Goal: Task Accomplishment & Management: Use online tool/utility

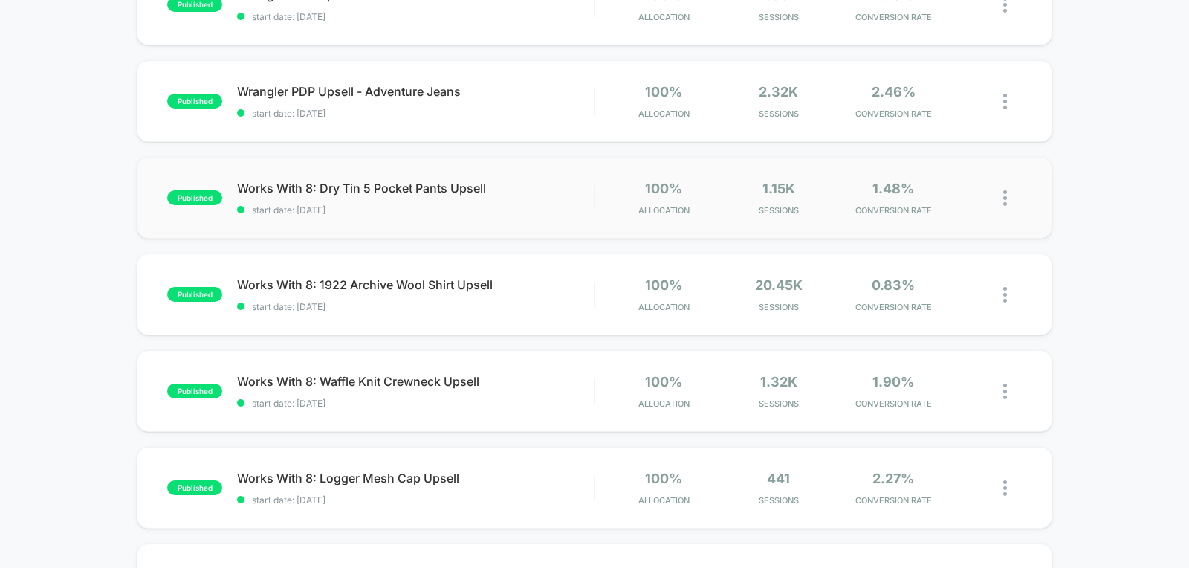
click at [522, 219] on div "published Works With 8: Dry Tin 5 Pocket Pants Upsell start date: [DATE] 100% A…" at bounding box center [595, 198] width 916 height 82
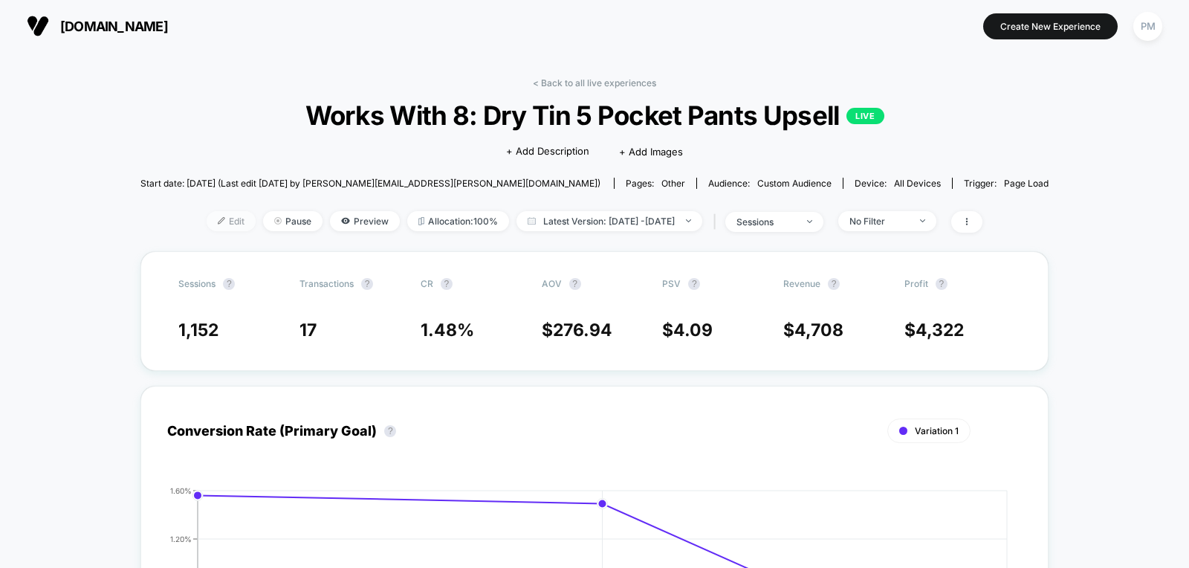
click at [207, 214] on span "Edit" at bounding box center [231, 221] width 49 height 20
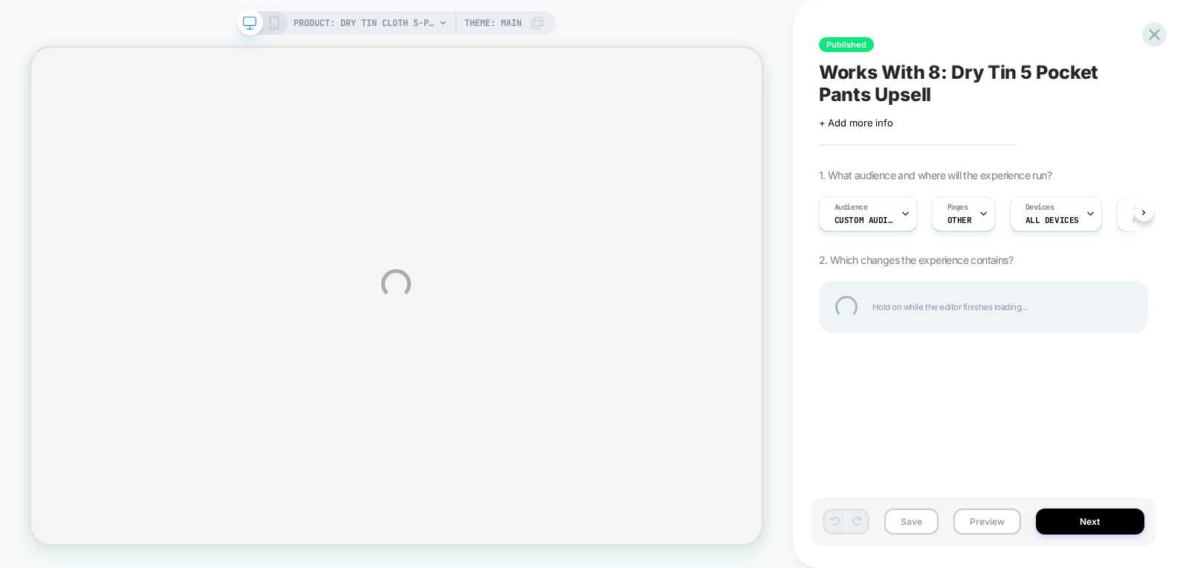
click at [854, 213] on div "PRODUCT: Dry Tin Cloth 5-pocket Pants - Whiskey [1] PRODUCT: Dry Tin Cloth 5-po…" at bounding box center [594, 284] width 1189 height 568
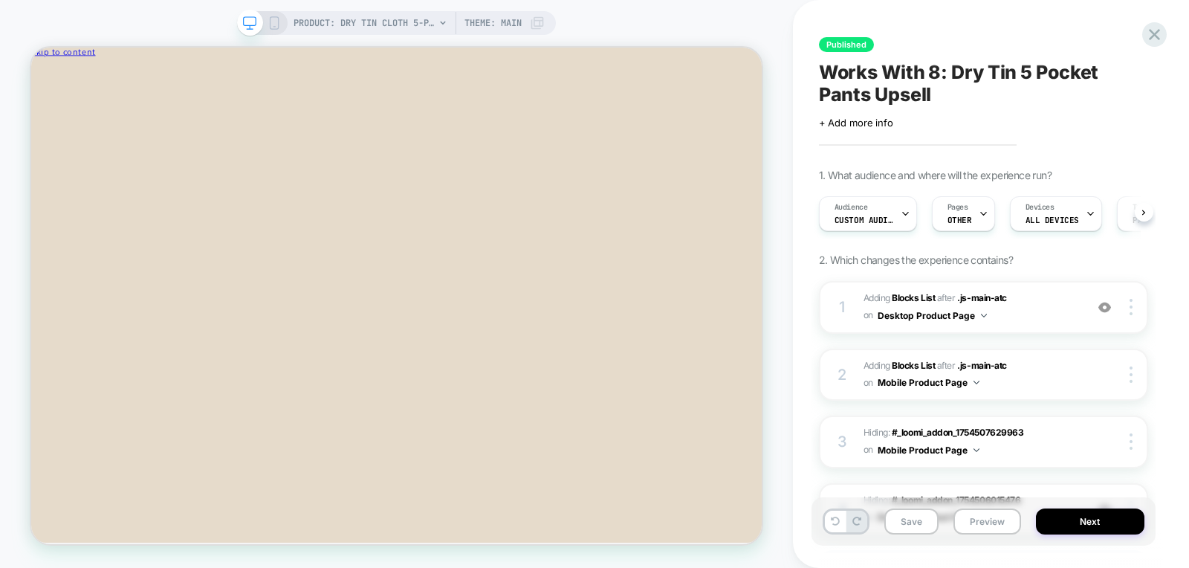
scroll to position [0, 1]
click at [847, 233] on div "Audience Custom Audience Pages OTHER Devices ALL DEVICES Trigger Page Load" at bounding box center [975, 214] width 329 height 50
click at [846, 217] on span "Custom Audience" at bounding box center [863, 220] width 59 height 10
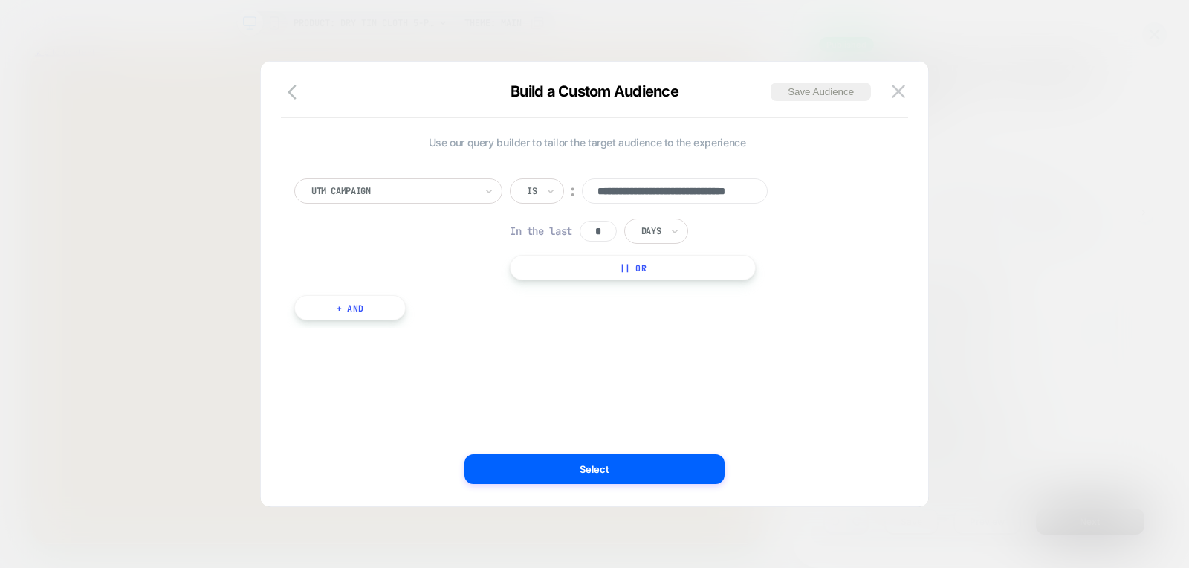
scroll to position [0, 57]
click at [580, 40] on div at bounding box center [594, 284] width 1189 height 568
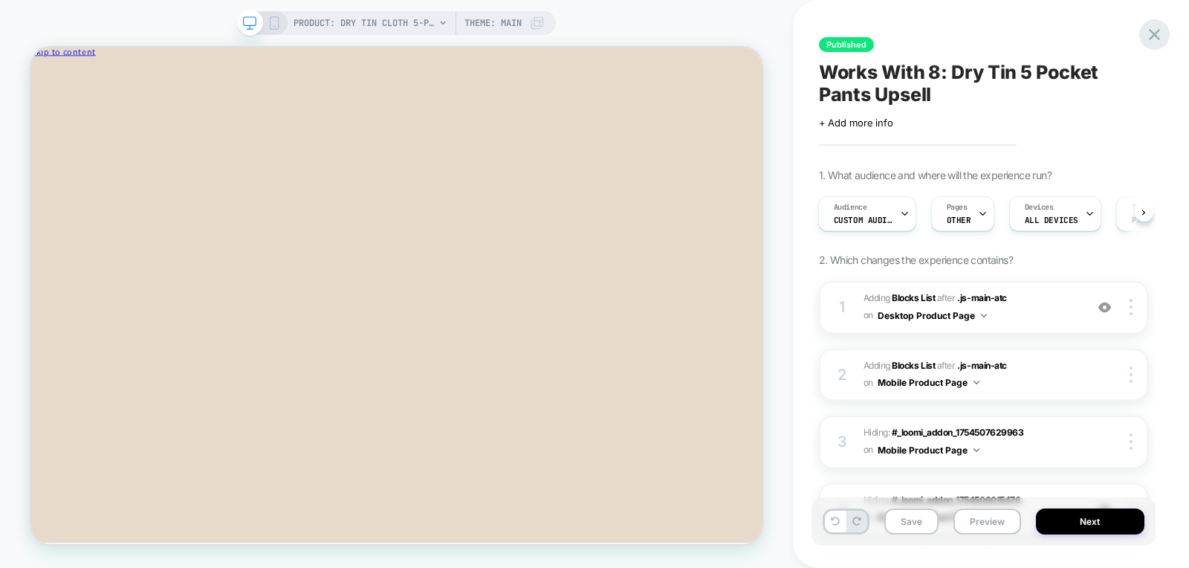
click at [1153, 34] on icon at bounding box center [1154, 34] width 11 height 11
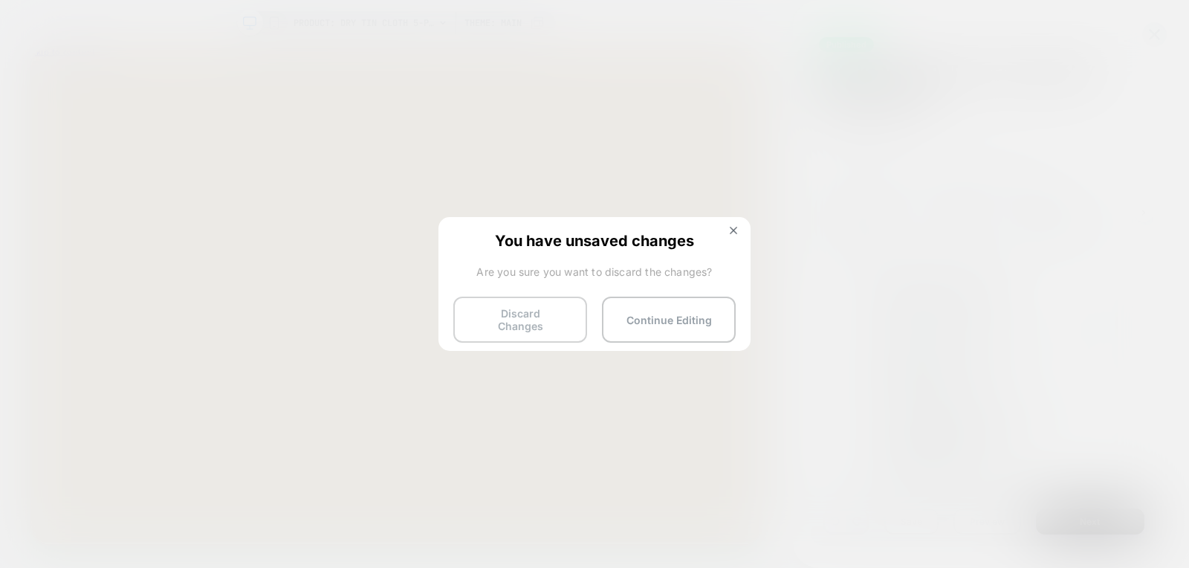
click at [526, 325] on button "Discard Changes" at bounding box center [520, 320] width 134 height 46
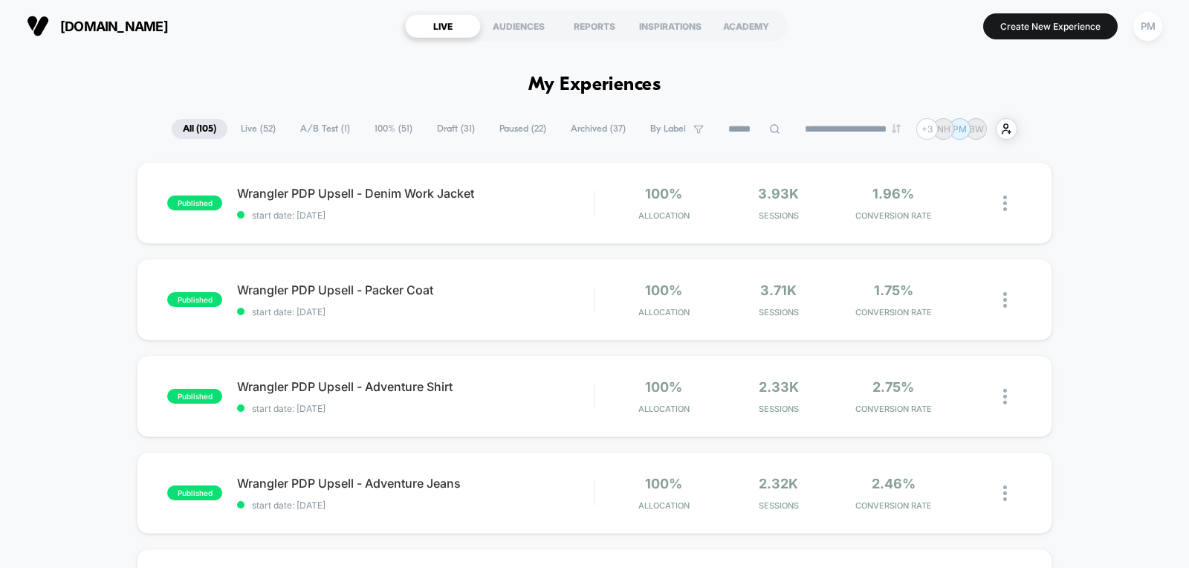
click at [441, 136] on span "Draft ( 31 )" at bounding box center [456, 129] width 60 height 20
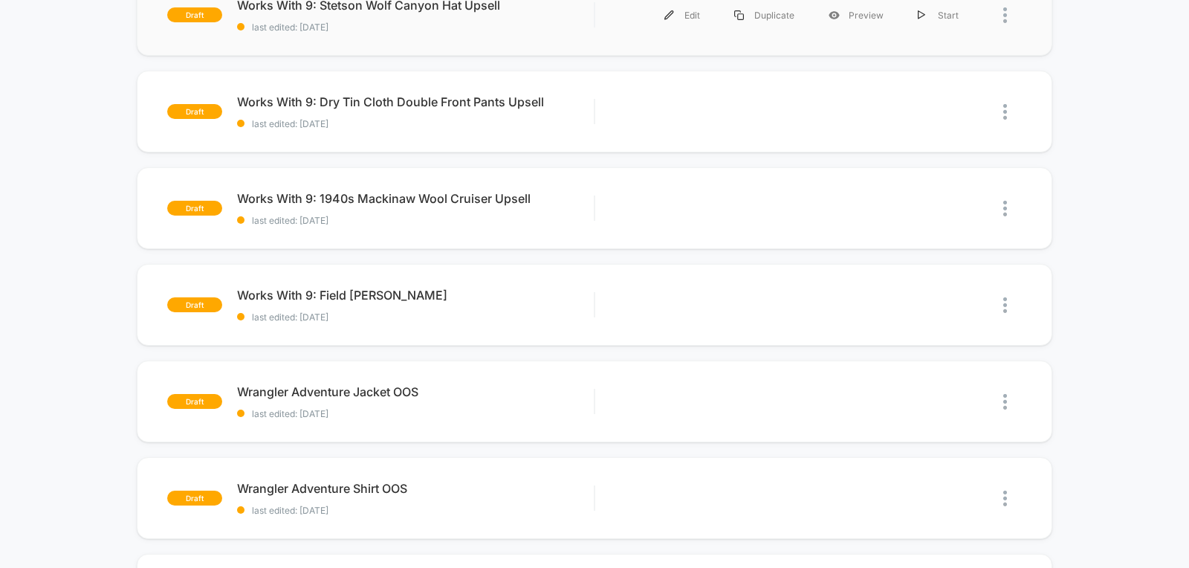
scroll to position [189, 0]
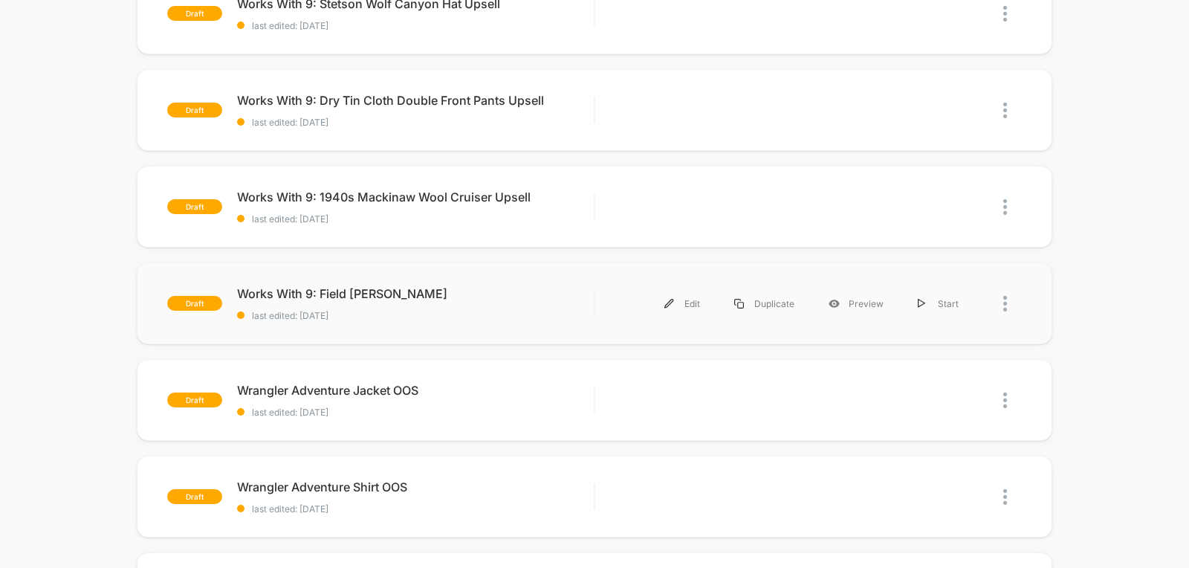
click at [482, 274] on div "draft Works With 9: Field [PERSON_NAME] last edited: [DATE] Edit Duplicate Prev…" at bounding box center [595, 303] width 916 height 82
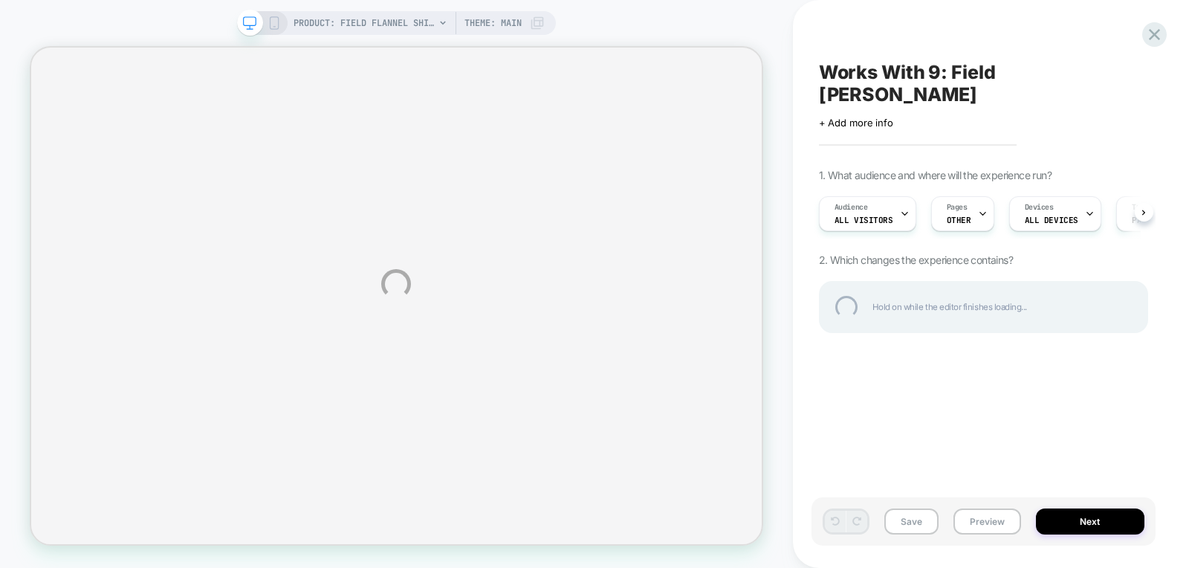
click at [871, 186] on div "PRODUCT: Field Flannel Shirt - Sorrel Horse / Wildlife PRODUCT: Field Flannel S…" at bounding box center [594, 284] width 1189 height 568
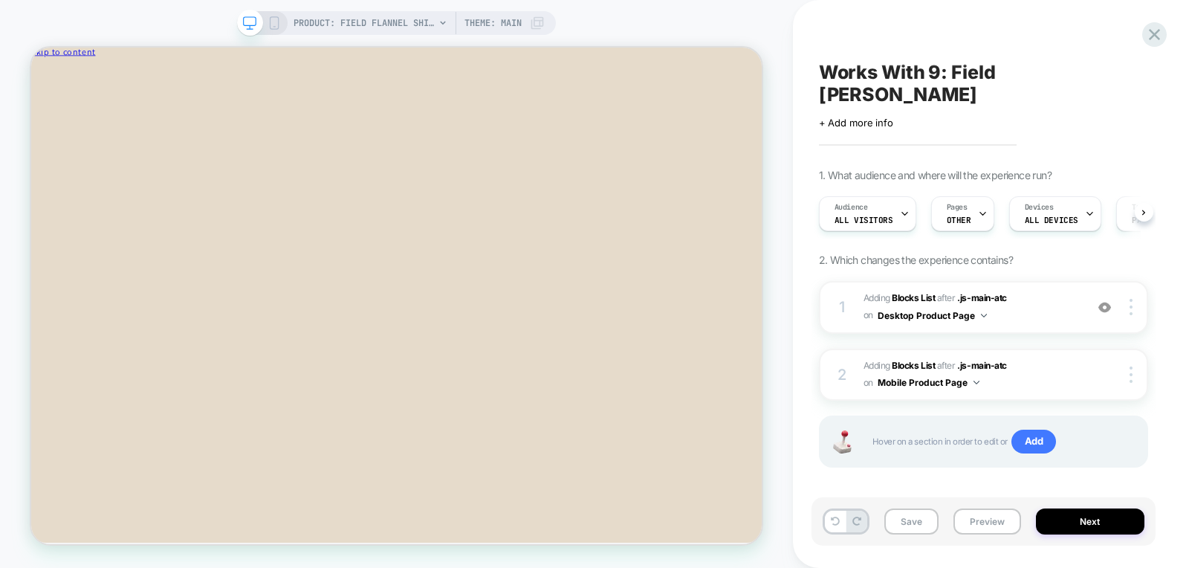
click at [884, 197] on div "Audience All Visitors" at bounding box center [864, 213] width 88 height 33
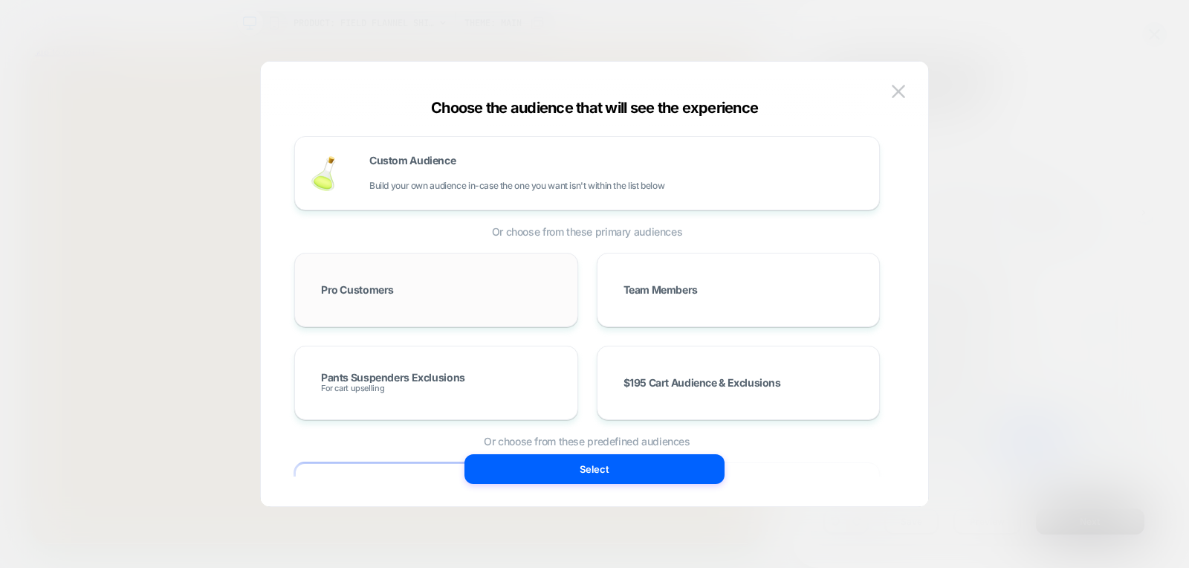
scroll to position [13, 0]
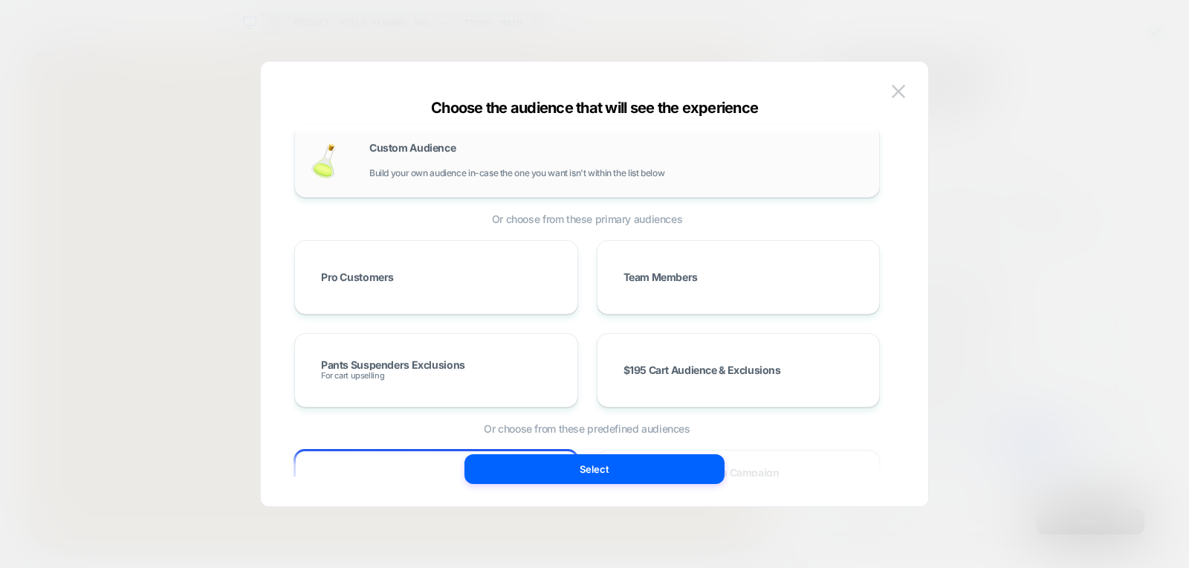
click at [517, 160] on div "Custom Audience Build your own audience in-case the one you want isn't within t…" at bounding box center [616, 161] width 495 height 36
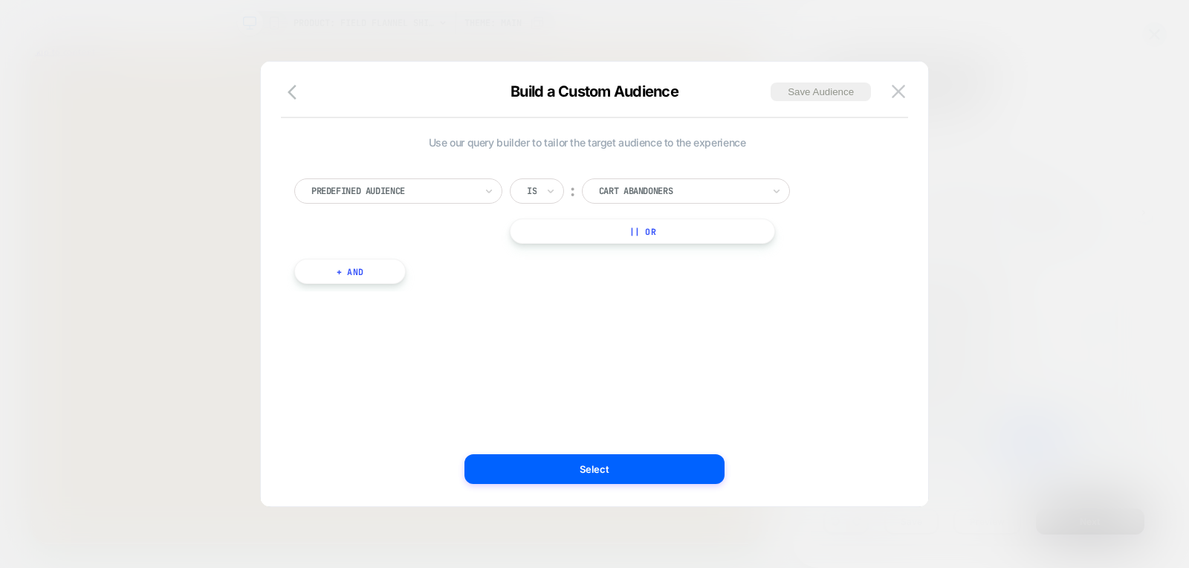
click at [469, 192] on div at bounding box center [392, 190] width 163 height 13
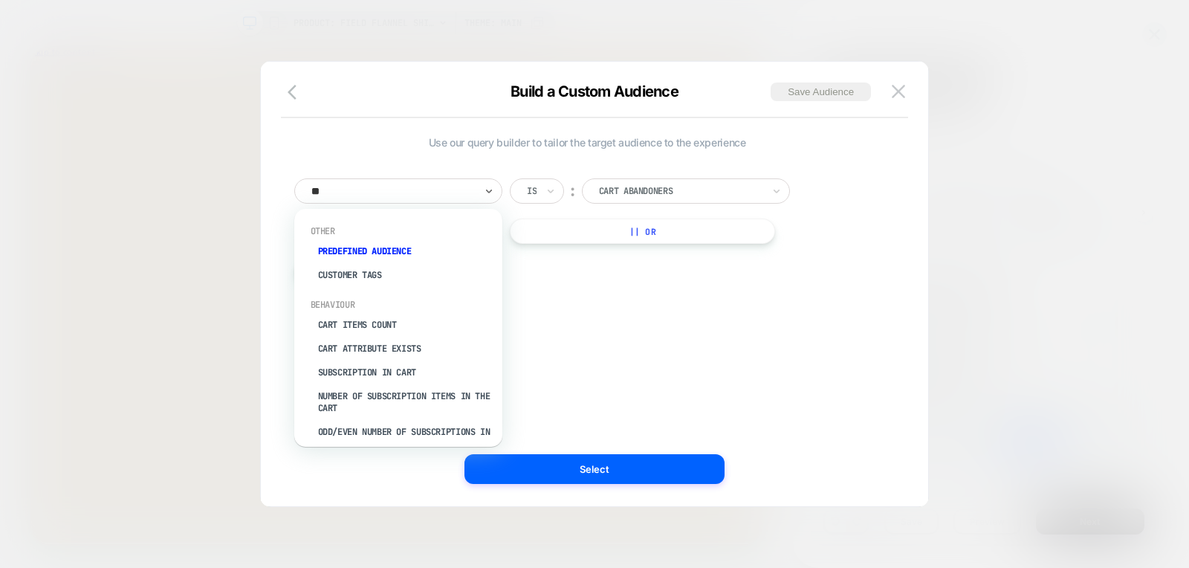
type input "***"
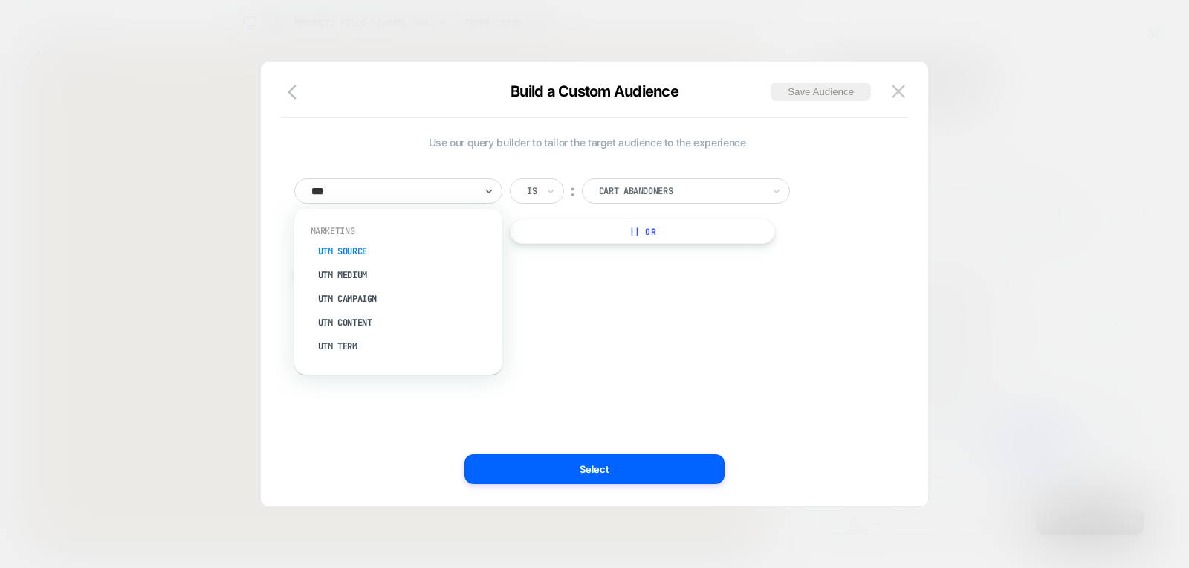
click at [340, 251] on div "UTM Source" at bounding box center [405, 251] width 193 height 24
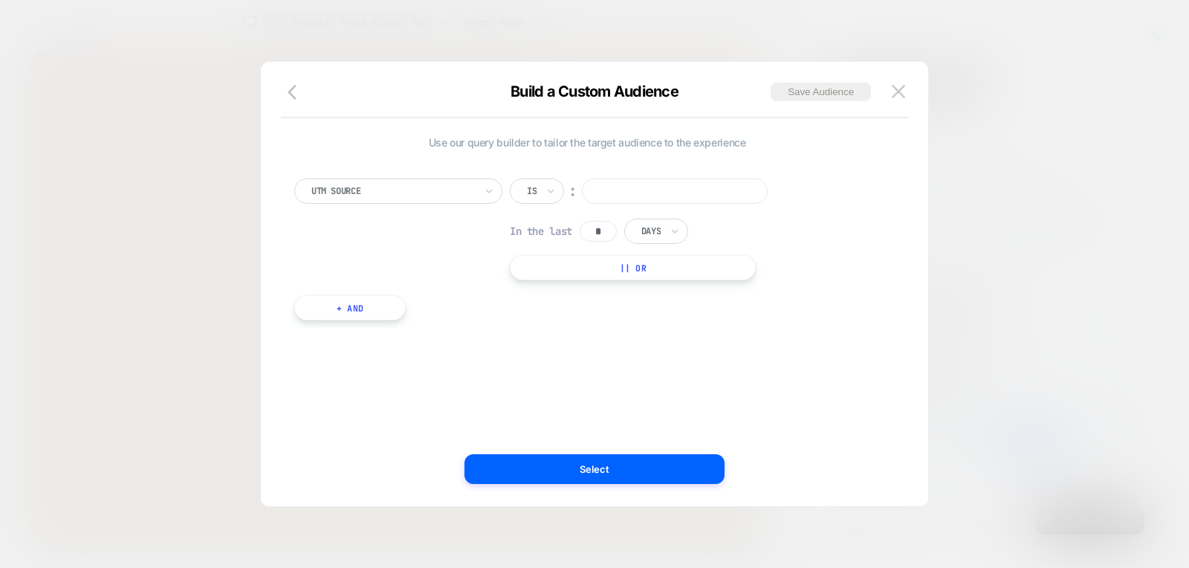
click at [627, 198] on input at bounding box center [675, 190] width 186 height 25
type input "*******"
click at [600, 233] on input "*" at bounding box center [598, 231] width 37 height 21
click at [662, 228] on div "Days" at bounding box center [651, 231] width 22 height 16
click at [664, 268] on div "Hours" at bounding box center [690, 271] width 97 height 24
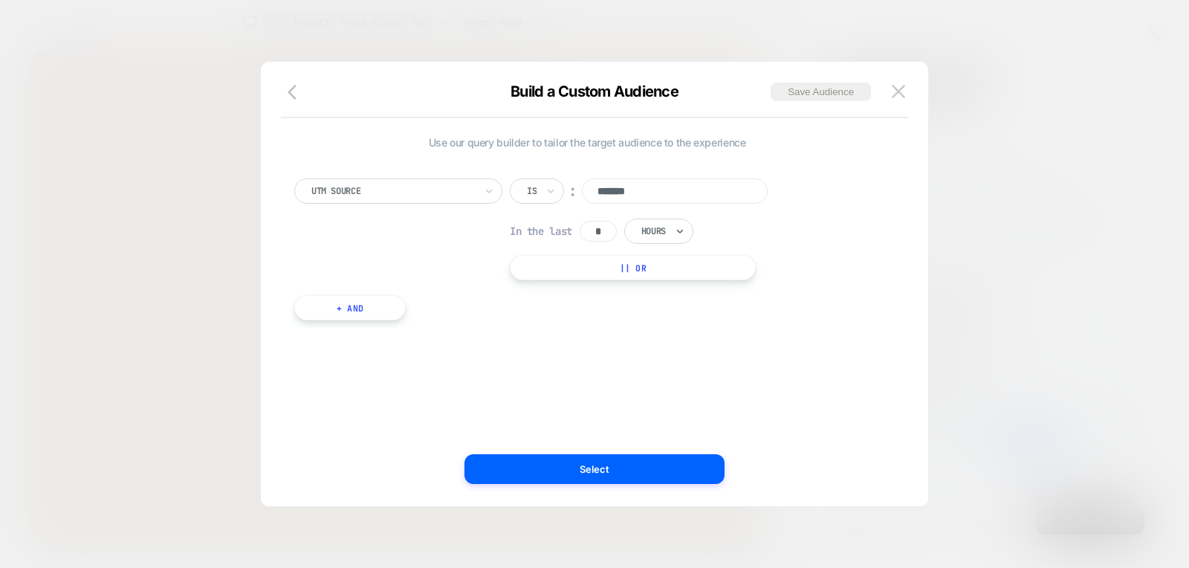
click at [610, 229] on input "*" at bounding box center [598, 231] width 37 height 21
type input "*"
type input "**"
click at [597, 188] on input "*******" at bounding box center [675, 190] width 186 height 25
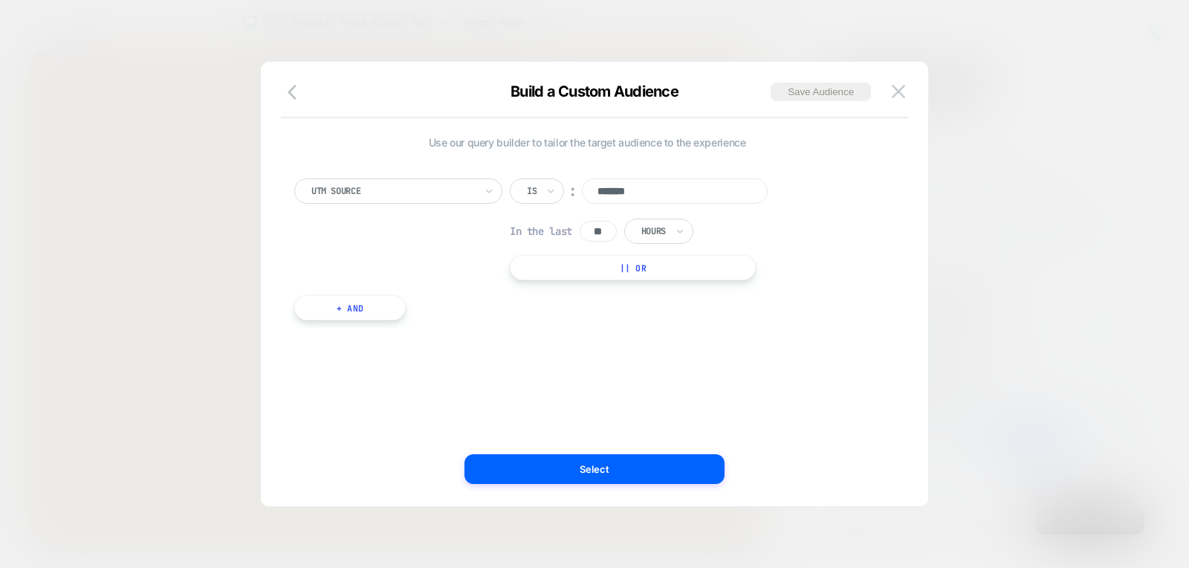
type input "*******"
click at [361, 311] on button "+ And" at bounding box center [349, 307] width 111 height 25
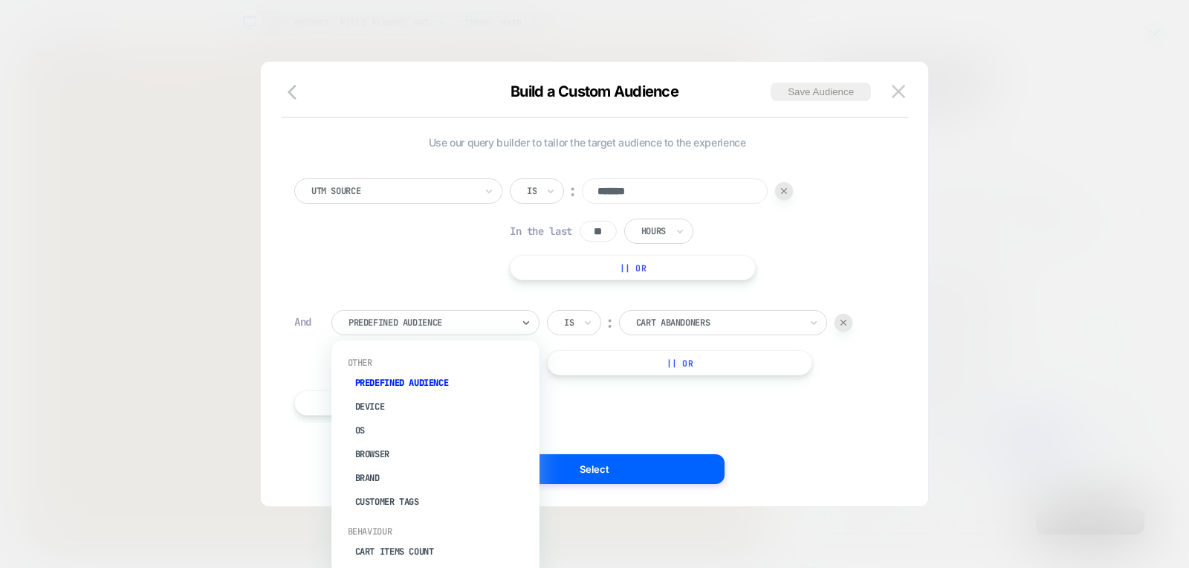
click at [442, 319] on div at bounding box center [430, 322] width 163 height 13
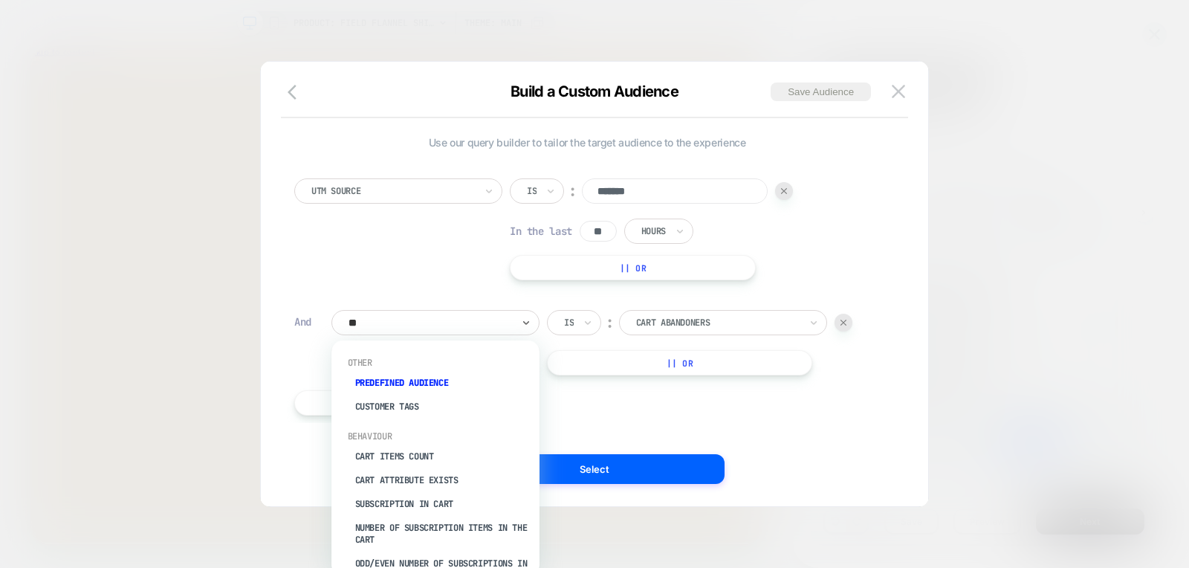
type input "***"
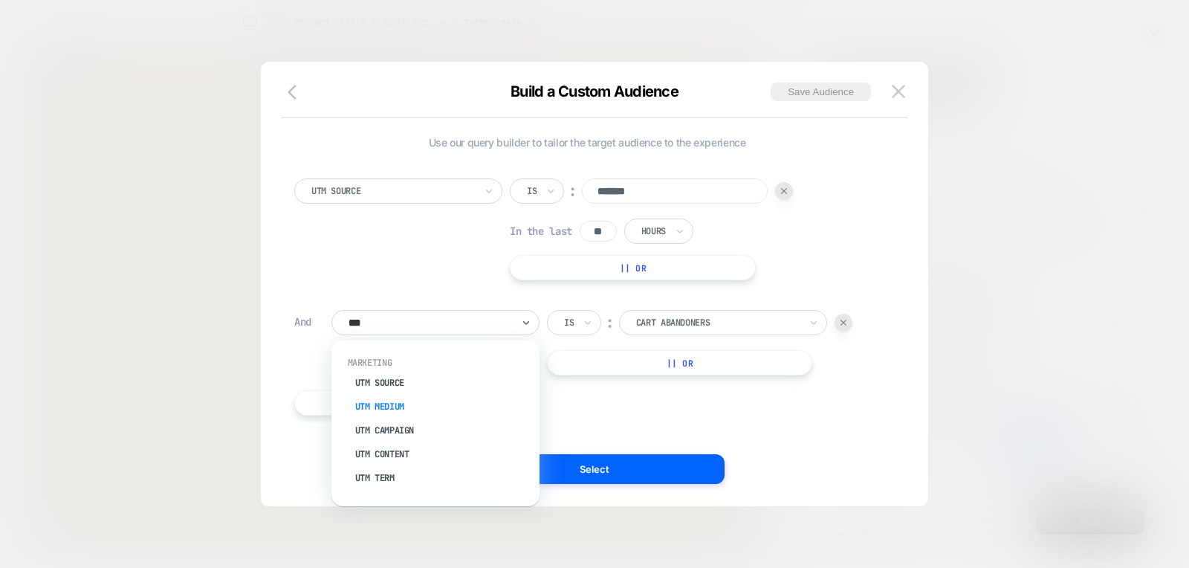
click at [389, 406] on div "UTM Medium" at bounding box center [442, 407] width 193 height 24
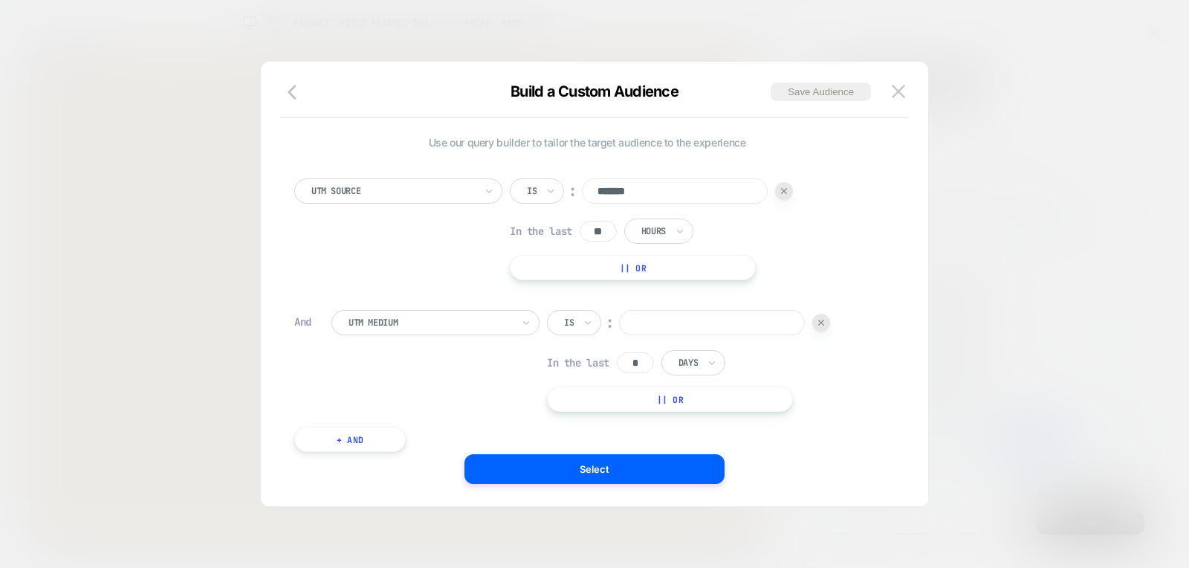
click at [716, 320] on input at bounding box center [712, 322] width 186 height 25
type input "*****"
click at [640, 371] on input "*" at bounding box center [635, 362] width 37 height 21
type input "*"
type input "**"
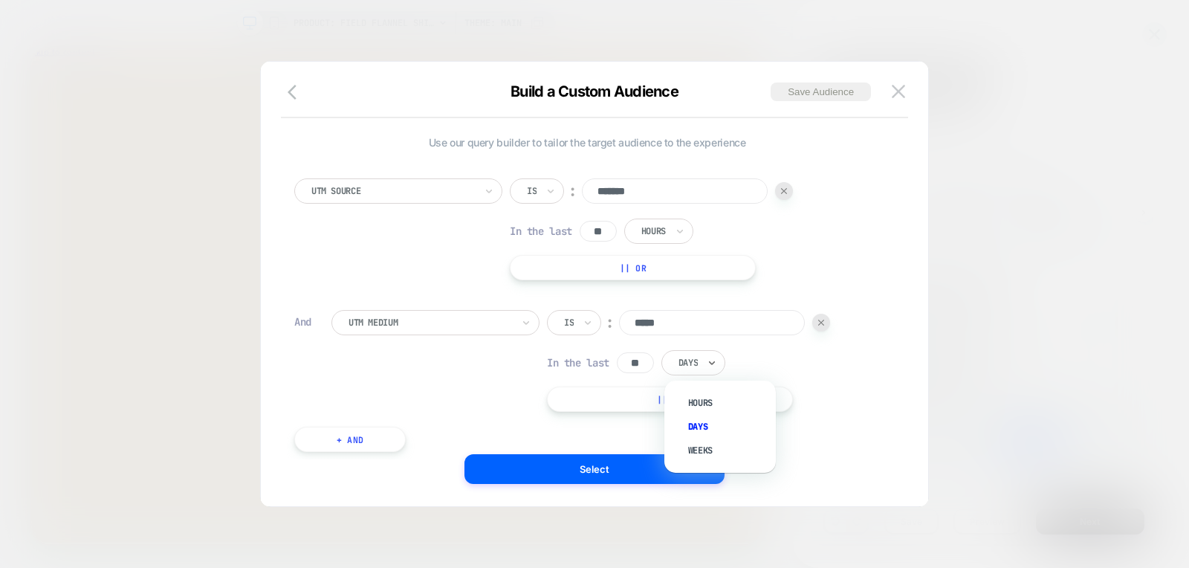
click at [699, 359] on div "Days" at bounding box center [688, 362] width 22 height 16
click at [702, 401] on div "Hours" at bounding box center [727, 403] width 97 height 24
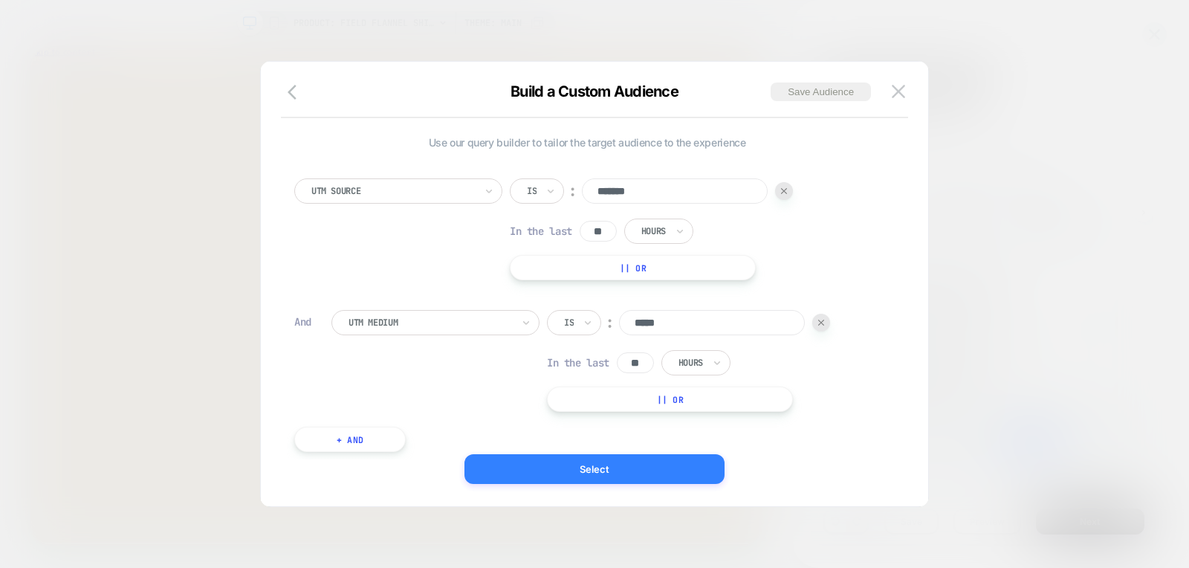
drag, startPoint x: 676, startPoint y: 476, endPoint x: 861, endPoint y: 571, distance: 207.4
click at [676, 476] on button "Select" at bounding box center [594, 469] width 260 height 30
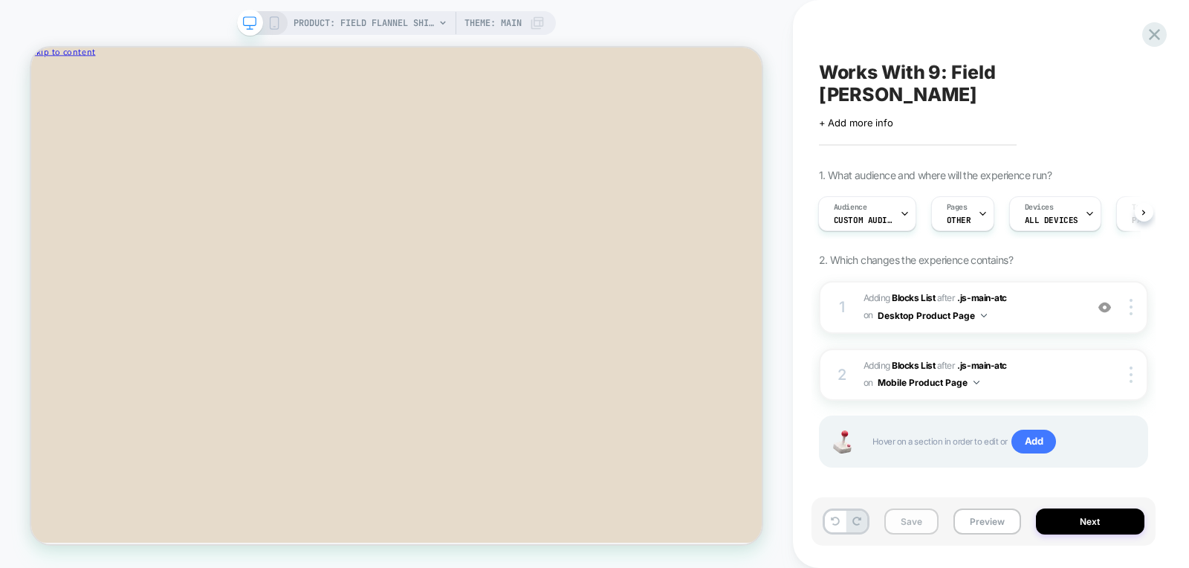
click at [919, 518] on button "Save" at bounding box center [911, 521] width 54 height 26
click at [1085, 513] on button "Next" at bounding box center [1090, 521] width 108 height 26
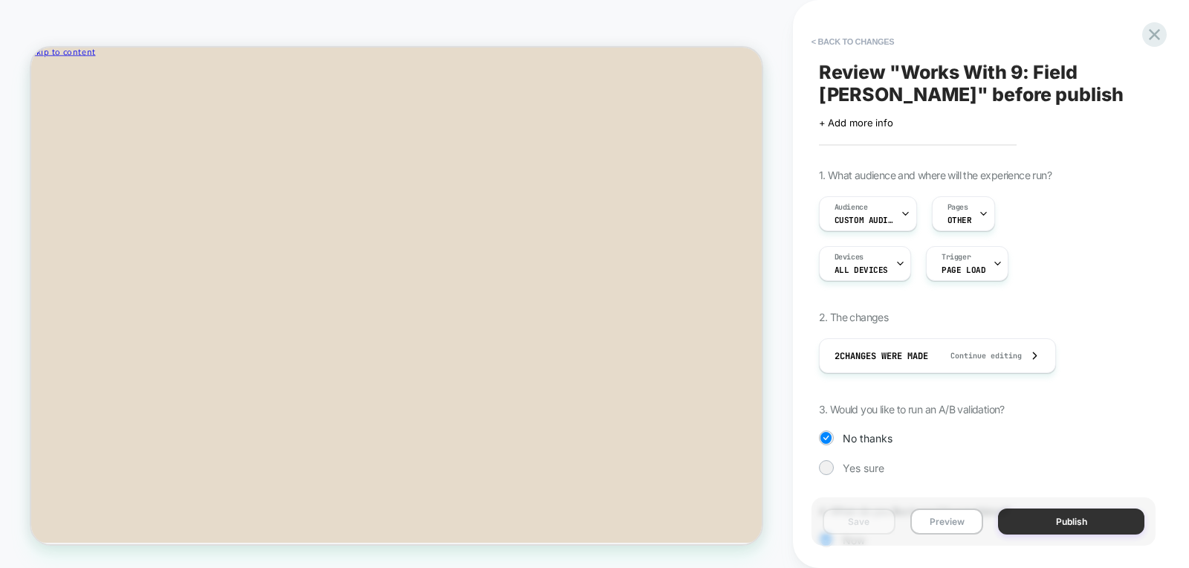
click at [1076, 519] on button "Publish" at bounding box center [1071, 521] width 146 height 26
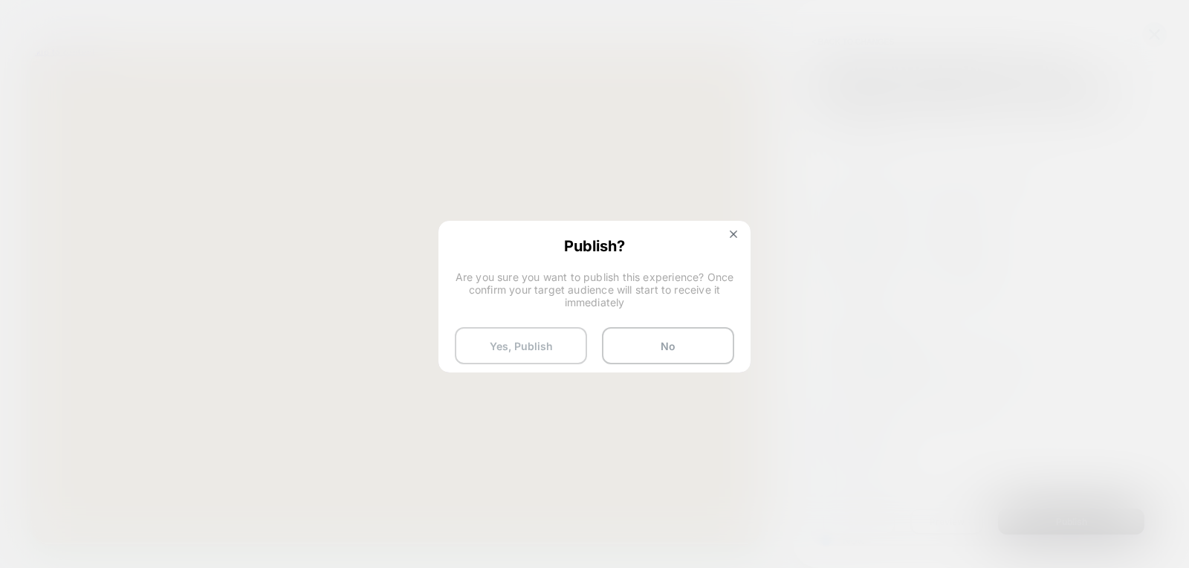
click at [531, 351] on button "Yes, Publish" at bounding box center [521, 345] width 132 height 37
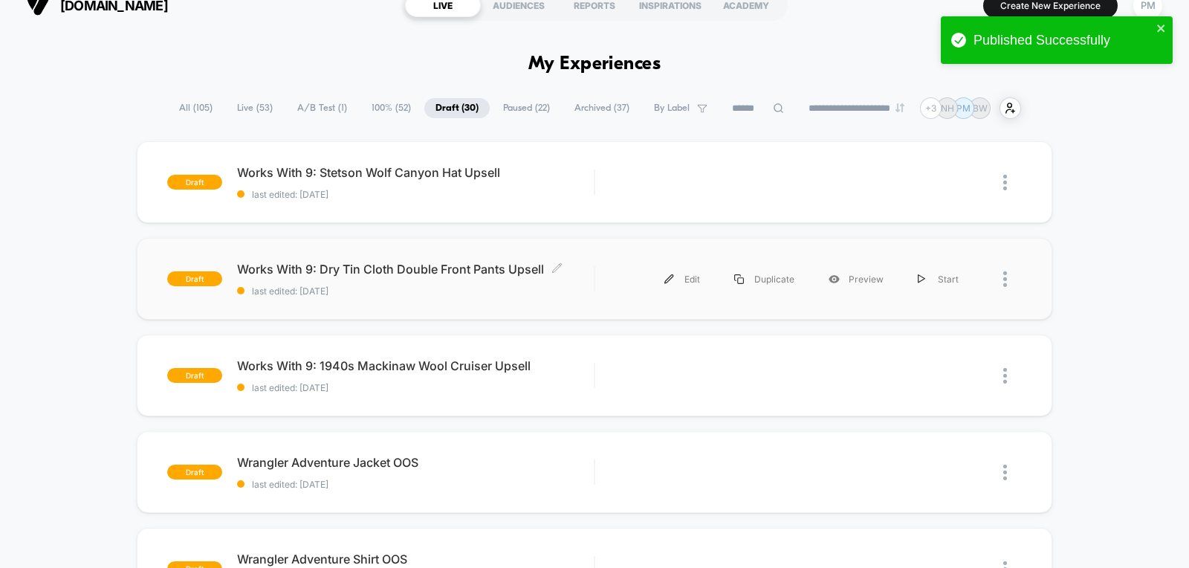
scroll to position [24, 0]
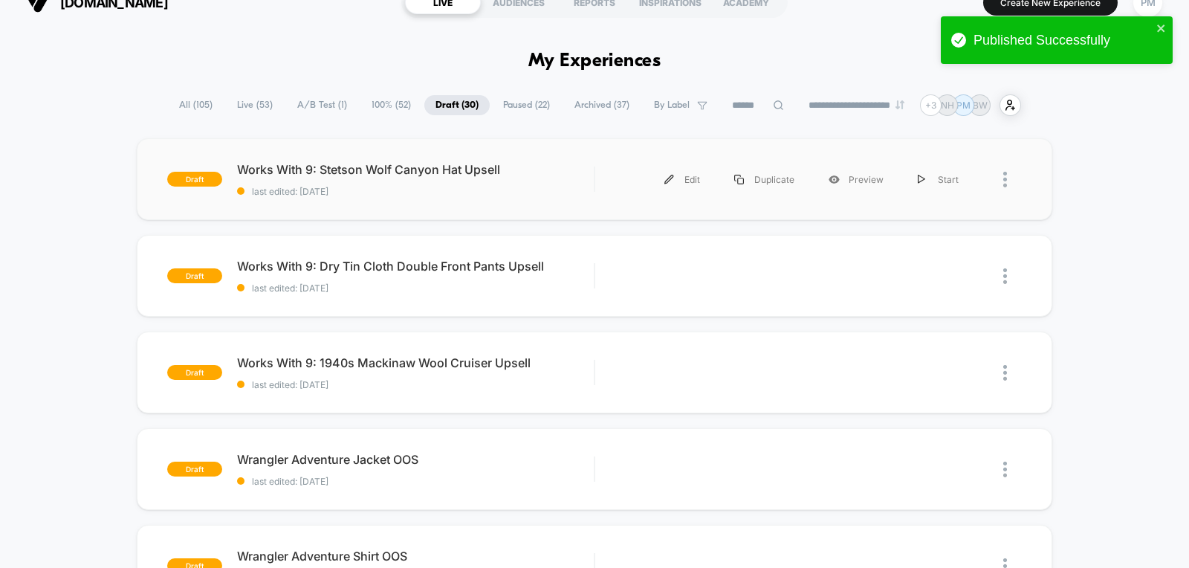
click at [431, 203] on div "draft Works With 9: Stetson Wolf Canyon Hat Upsell last edited: [DATE] Edit Dup…" at bounding box center [595, 179] width 916 height 82
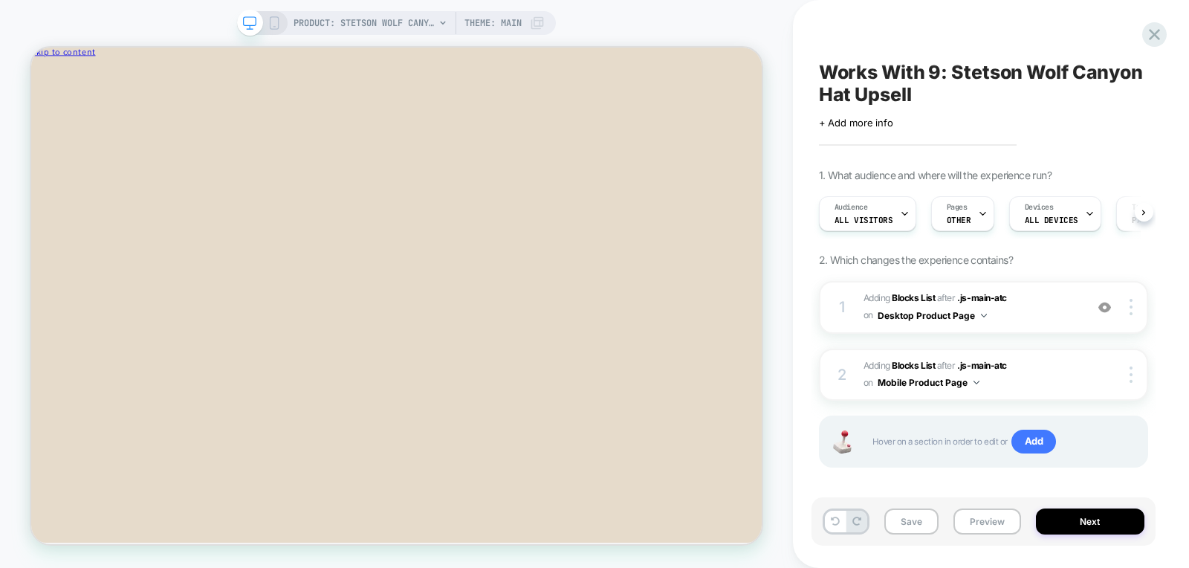
click at [844, 218] on span "All Visitors" at bounding box center [864, 220] width 59 height 10
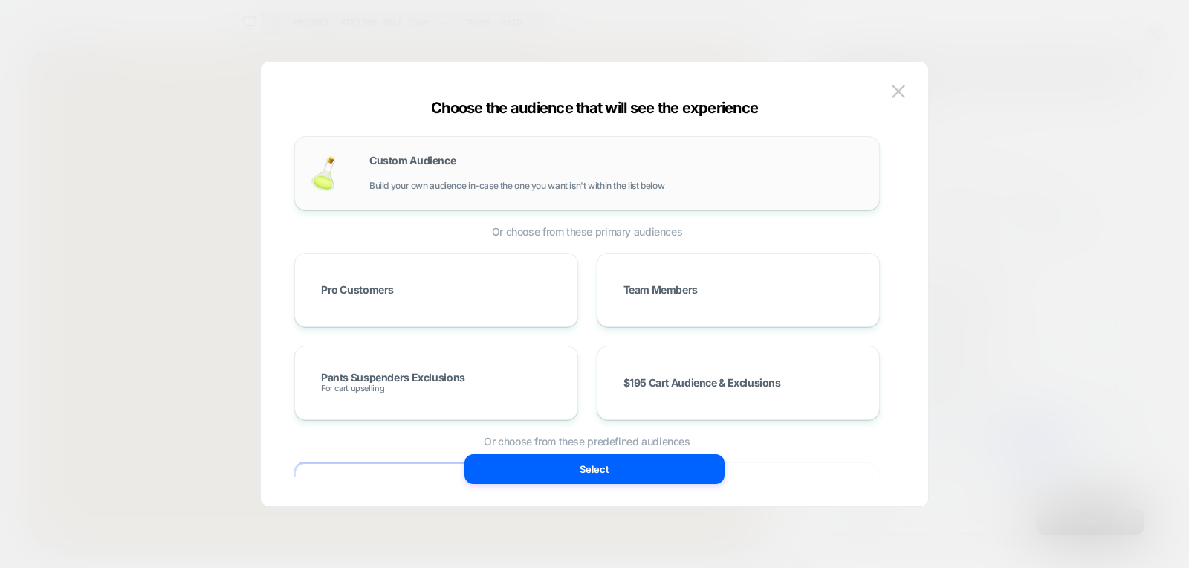
click at [600, 184] on span "Build your own audience in-case the one you want isn't within the list below" at bounding box center [516, 186] width 295 height 10
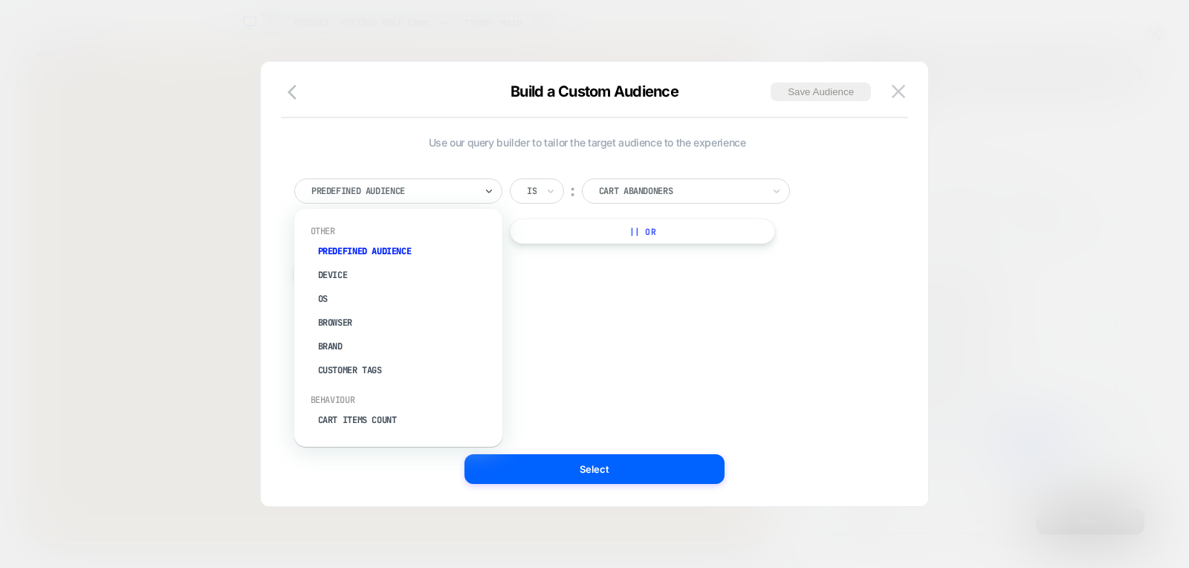
click at [432, 199] on div "Predefined Audience" at bounding box center [398, 190] width 208 height 25
type input "***"
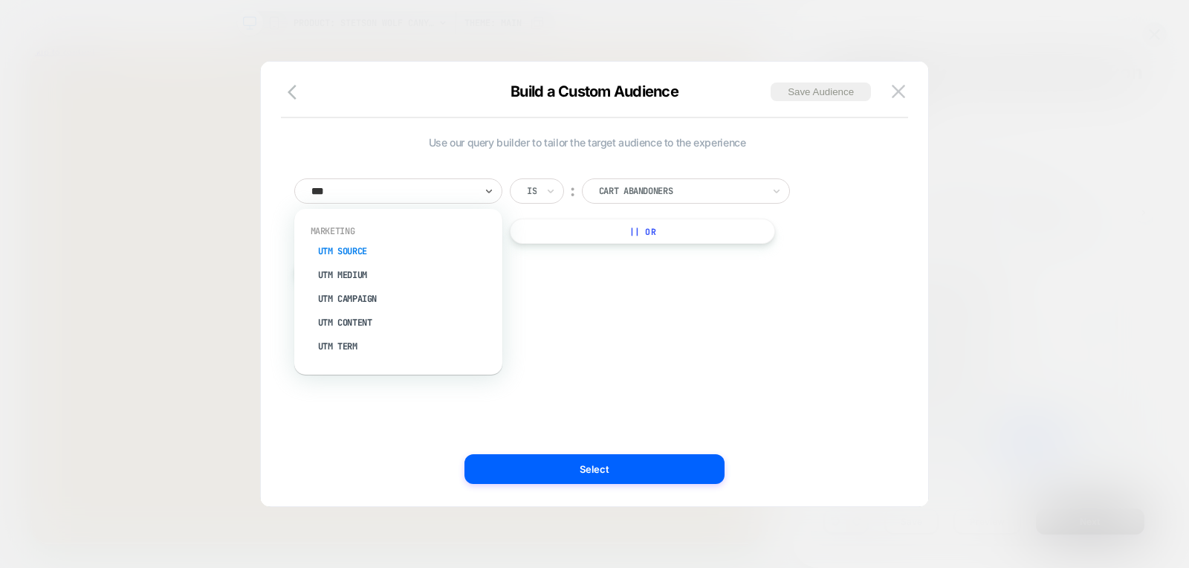
click at [337, 250] on div "UTM Source" at bounding box center [405, 251] width 193 height 24
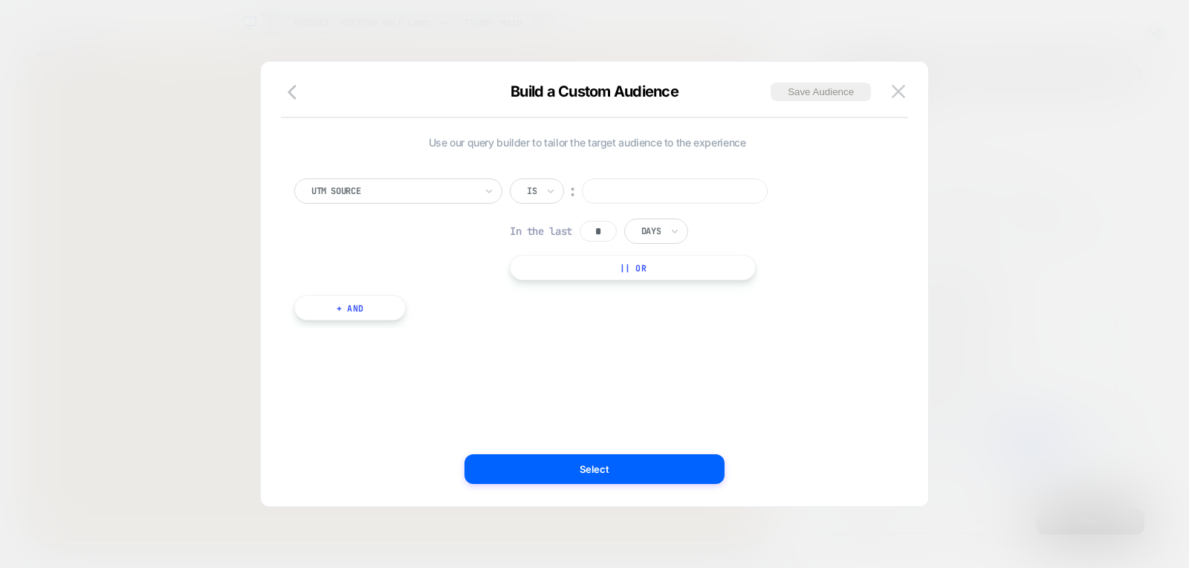
click at [649, 185] on input at bounding box center [675, 190] width 186 height 25
type input "*******"
click at [606, 231] on input "*" at bounding box center [598, 231] width 37 height 21
type input "**"
click at [652, 228] on div at bounding box center [650, 230] width 19 height 13
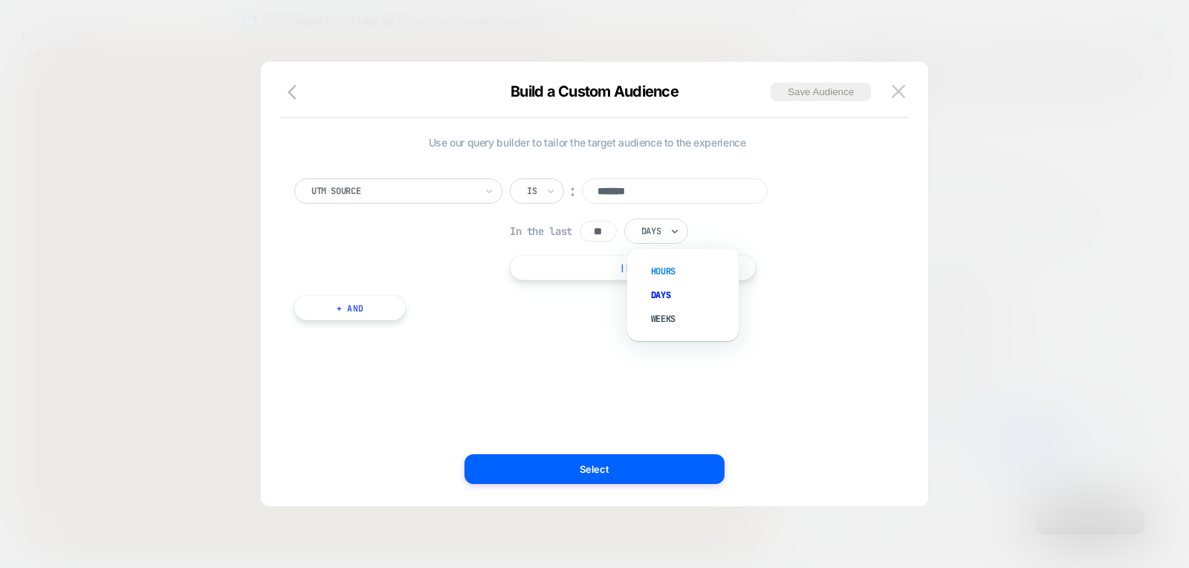
click at [653, 268] on div "Hours" at bounding box center [690, 271] width 97 height 24
click at [357, 306] on button "+ And" at bounding box center [349, 307] width 111 height 25
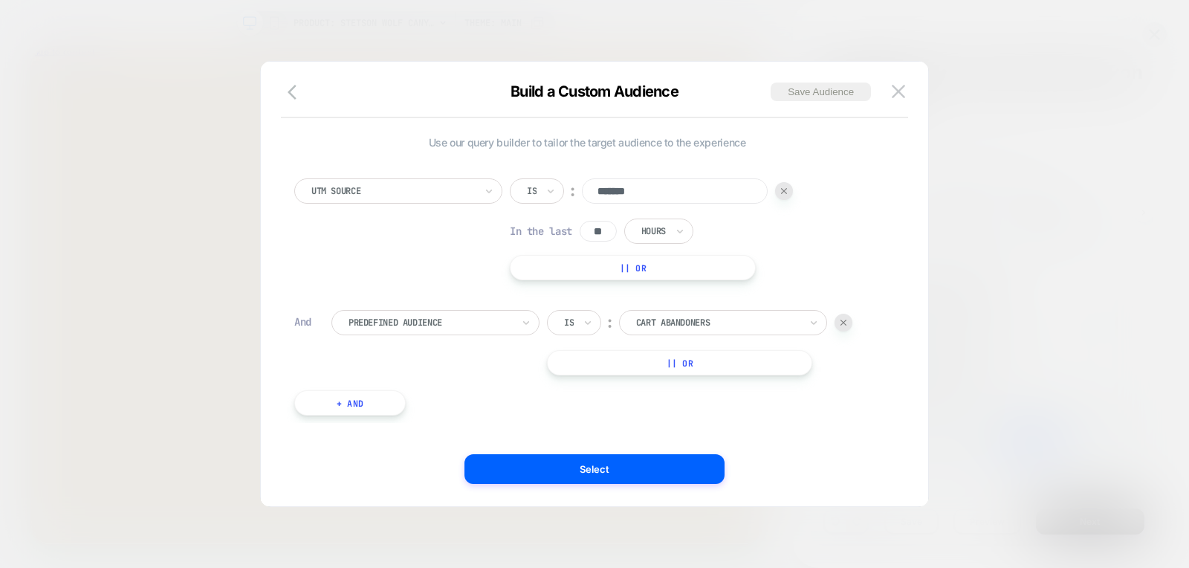
click at [476, 318] on div at bounding box center [430, 322] width 163 height 13
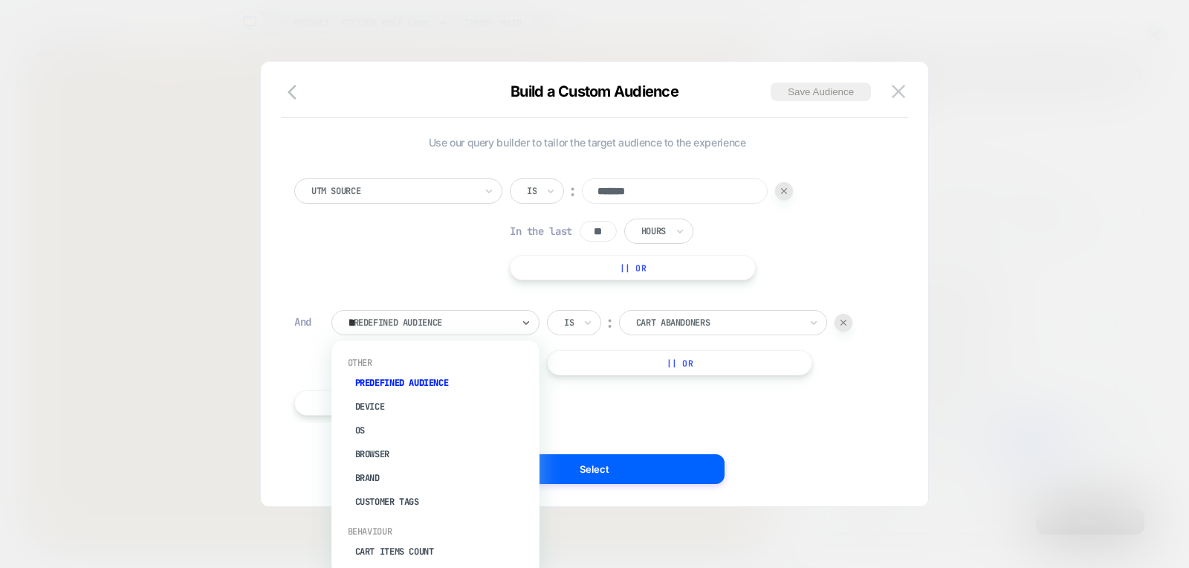
type input "***"
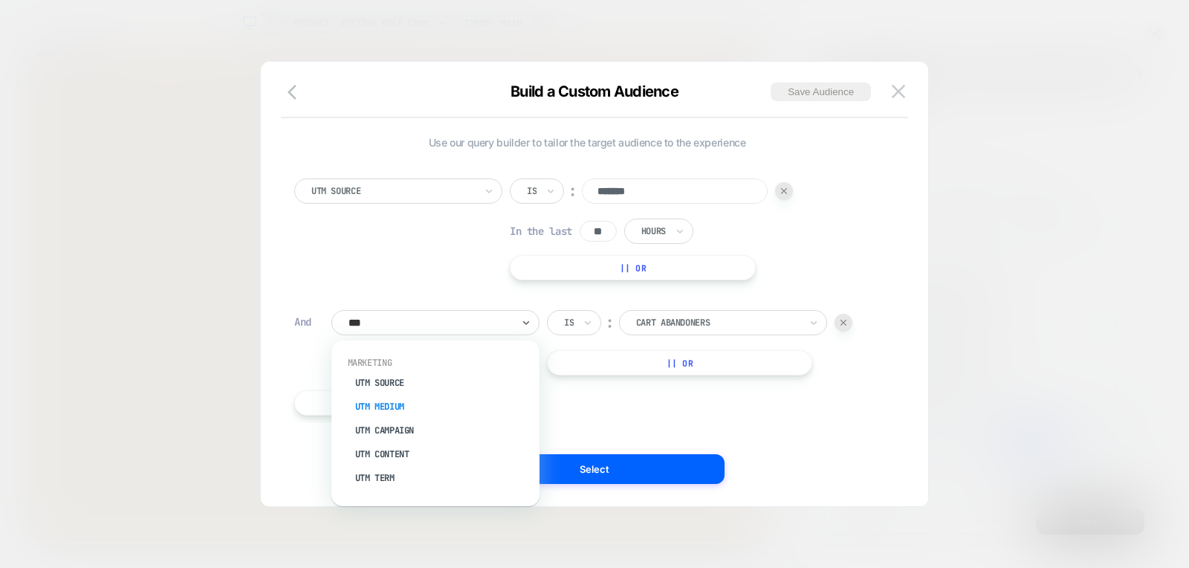
click at [390, 406] on div "UTM Medium" at bounding box center [442, 407] width 193 height 24
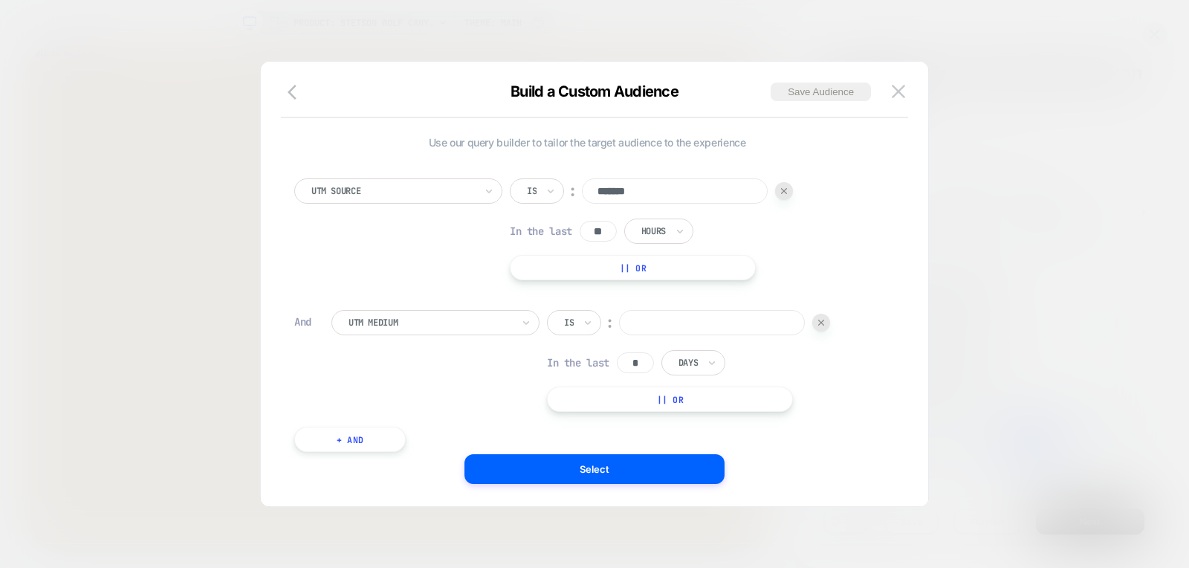
click at [642, 357] on input "*" at bounding box center [635, 362] width 37 height 21
click at [674, 366] on div "Days" at bounding box center [693, 362] width 64 height 25
click at [635, 357] on input "*" at bounding box center [635, 362] width 37 height 21
paste input "*"
type input "**"
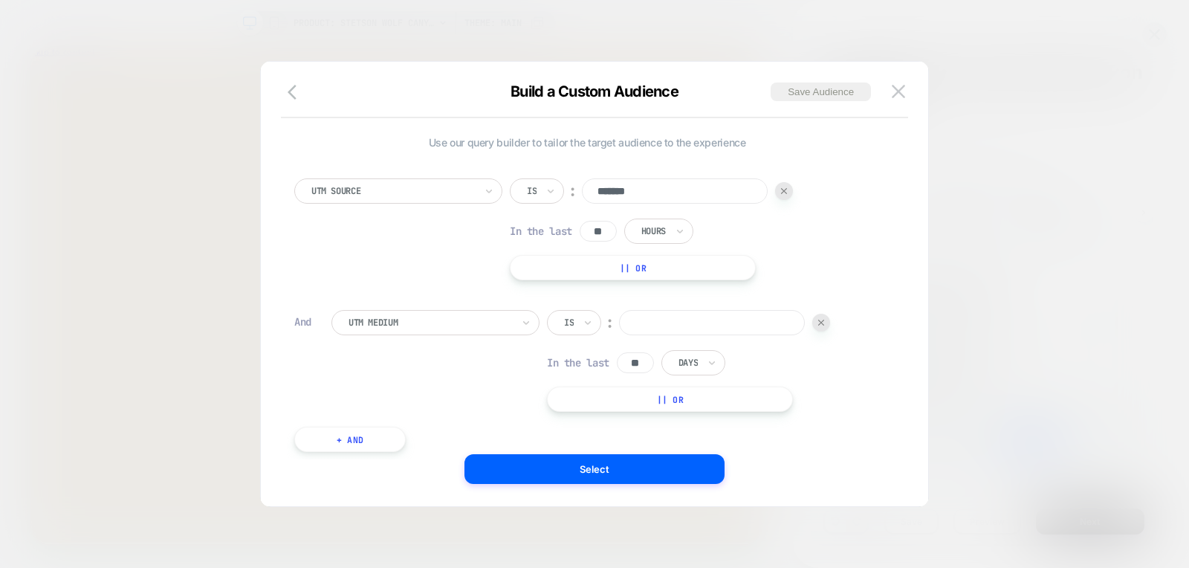
click at [703, 368] on div "Days" at bounding box center [693, 362] width 64 height 25
click at [699, 395] on div "Hours" at bounding box center [727, 403] width 97 height 24
click at [678, 312] on input at bounding box center [712, 322] width 186 height 25
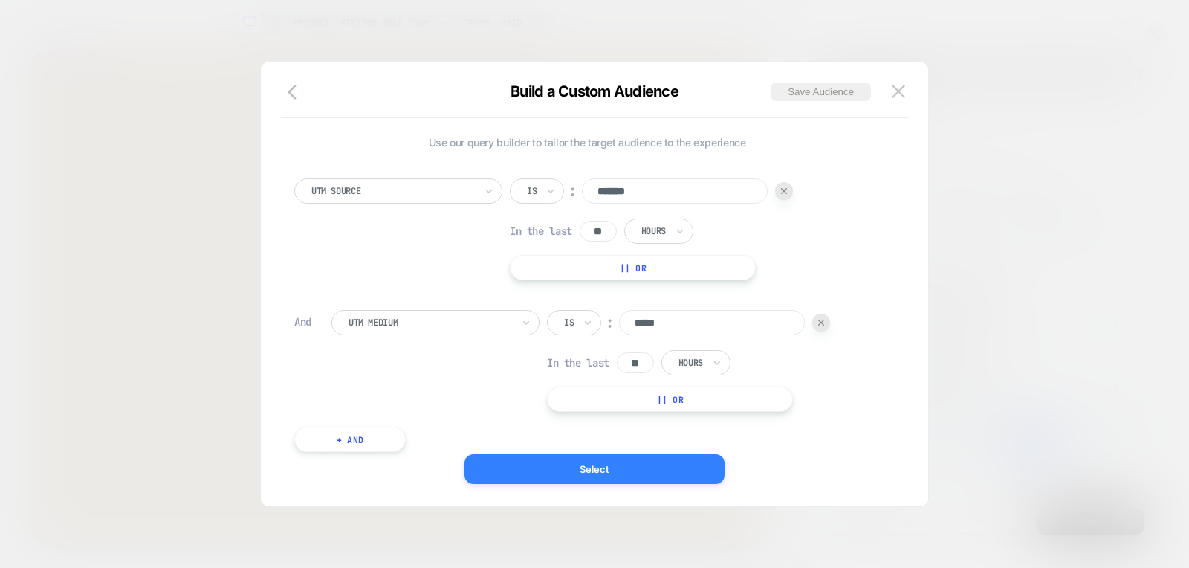
type input "*****"
click at [576, 464] on button "Select" at bounding box center [594, 469] width 260 height 30
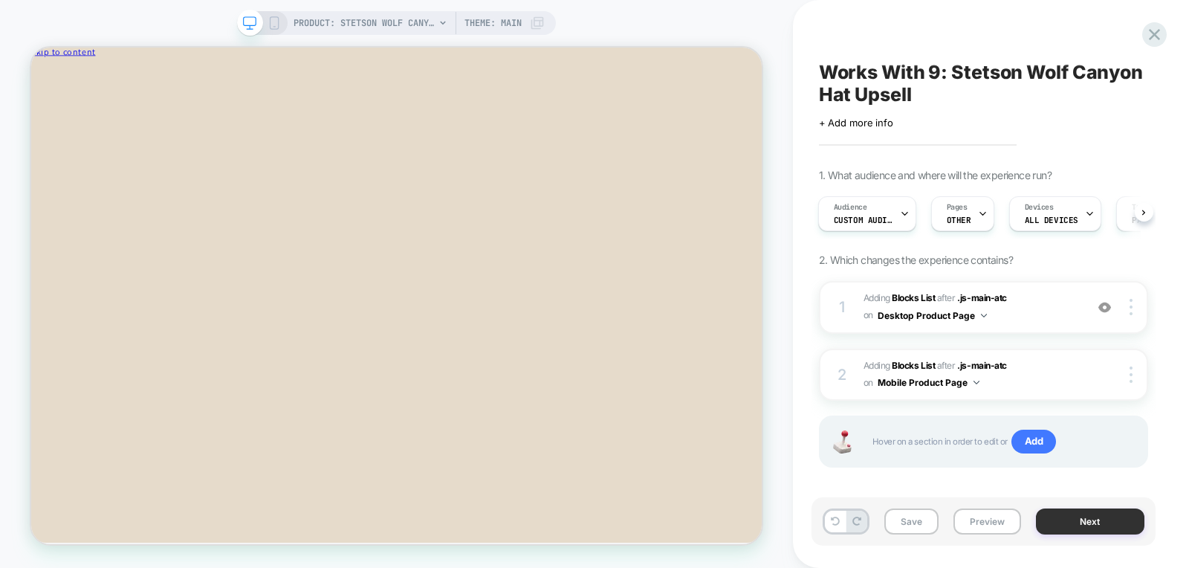
click at [1067, 525] on button "Next" at bounding box center [1090, 521] width 108 height 26
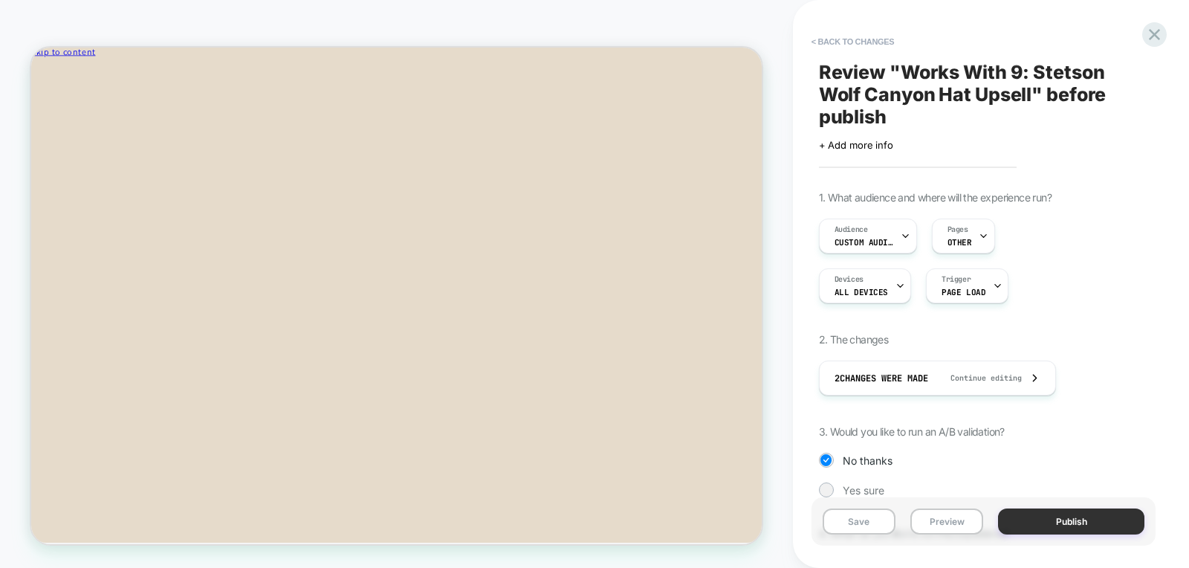
click at [1063, 521] on button "Publish" at bounding box center [1071, 521] width 146 height 26
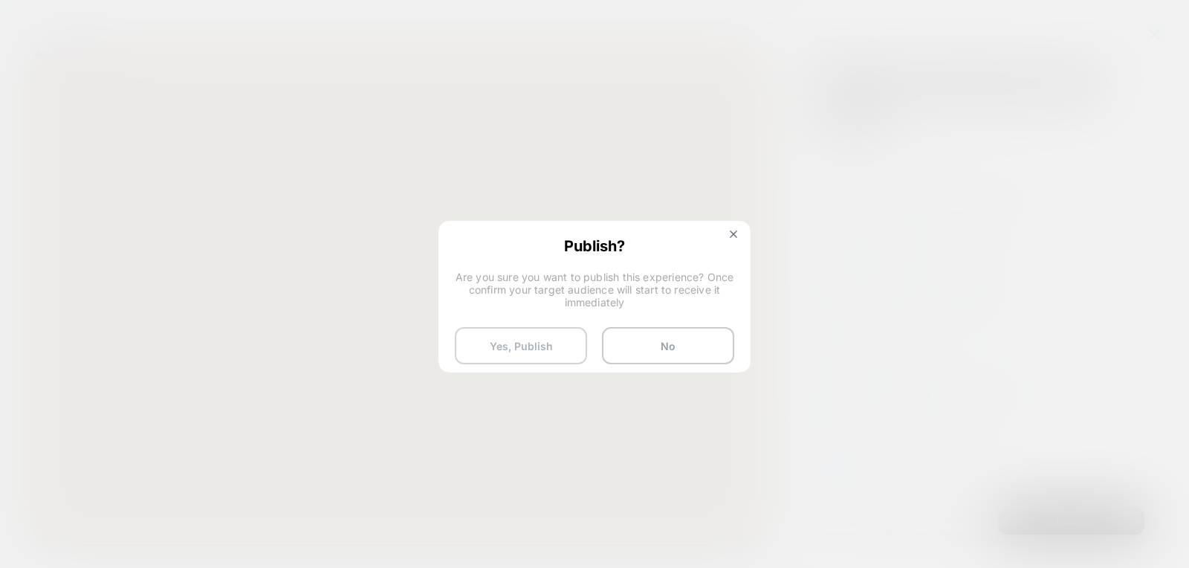
click at [522, 334] on button "Yes, Publish" at bounding box center [521, 345] width 132 height 37
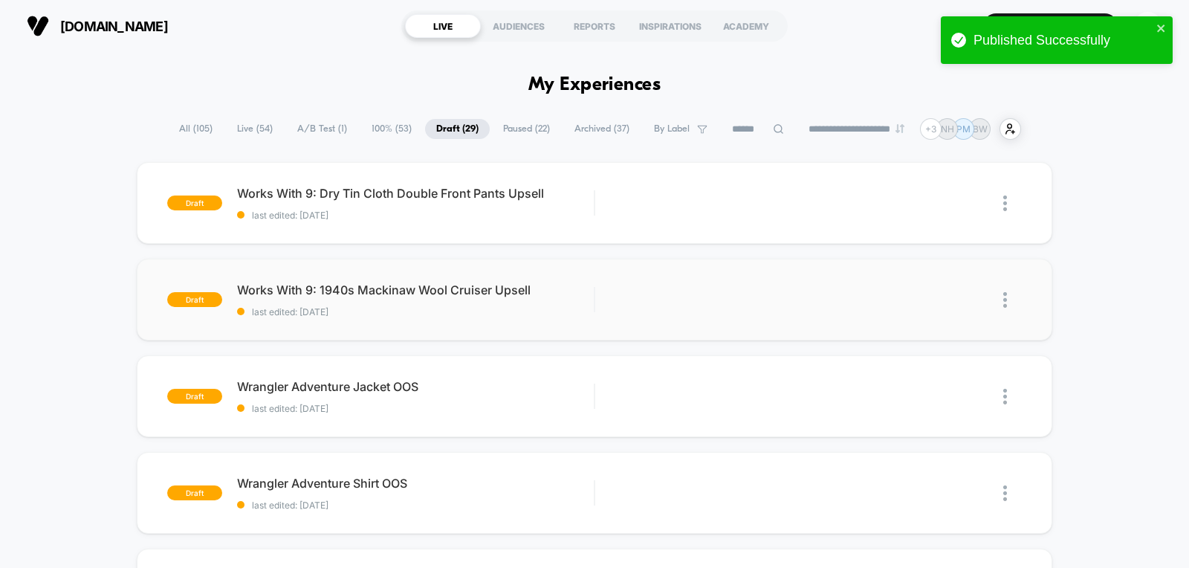
click at [633, 318] on div "draft Works With 9: 1940s [PERSON_NAME] Cruiser Upsell last edited: [DATE] Edit…" at bounding box center [595, 300] width 916 height 82
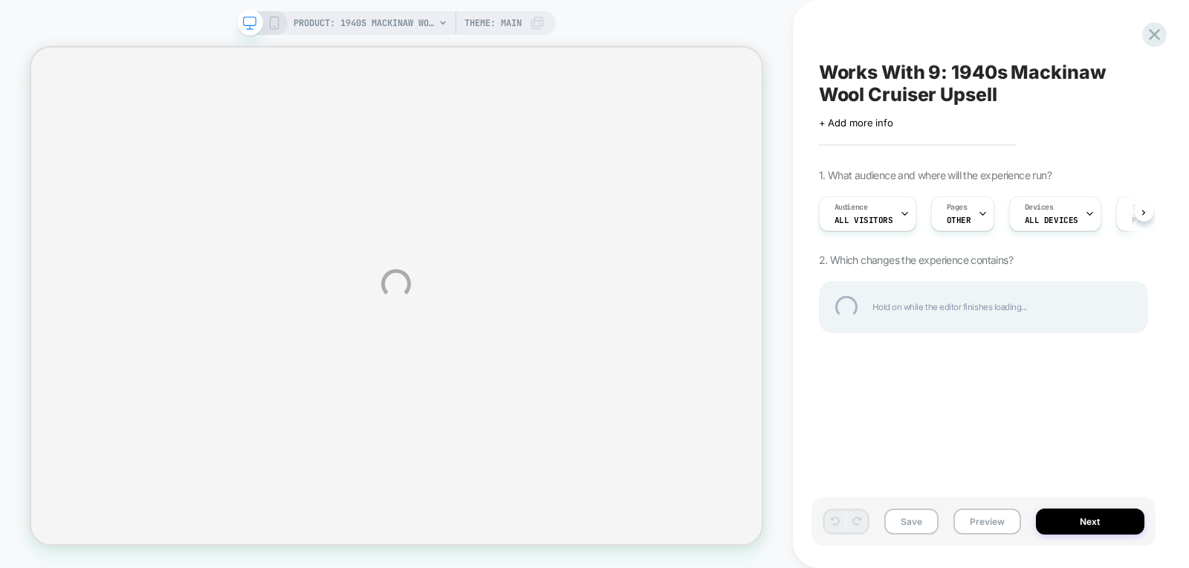
click at [853, 217] on div "PRODUCT: 1940s Mackinaw Wool Cruiser Jacket - Wine PRODUCT: 1940s Mackinaw Wool…" at bounding box center [594, 284] width 1189 height 568
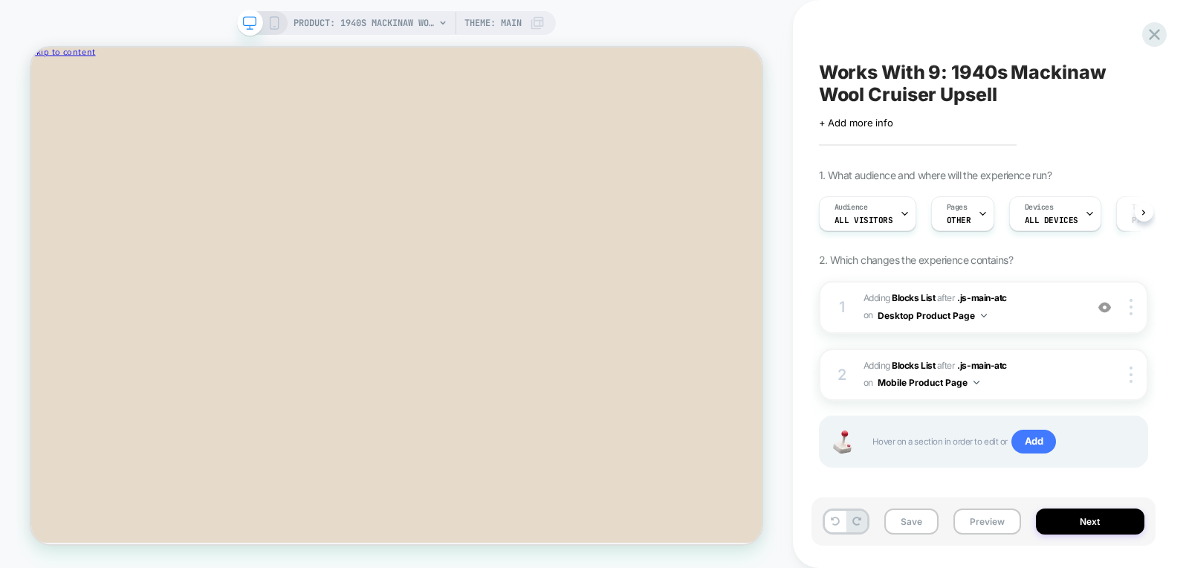
scroll to position [0, 1]
click at [853, 217] on span "All Visitors" at bounding box center [863, 220] width 59 height 10
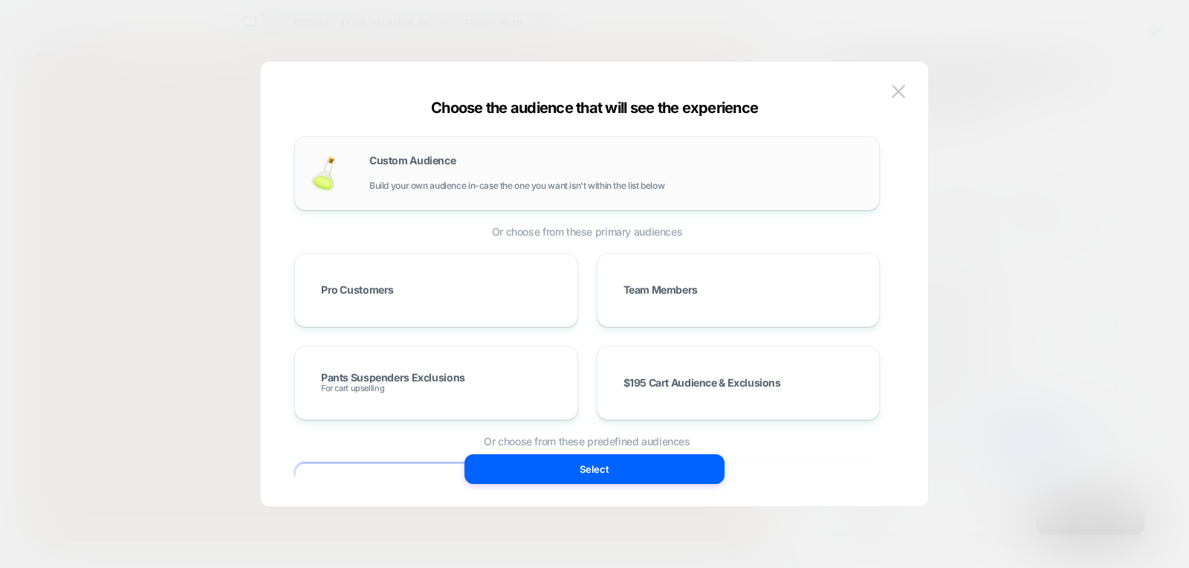
click at [565, 195] on div "Custom Audience Build your own audience in-case the one you want isn't within t…" at bounding box center [587, 173] width 586 height 74
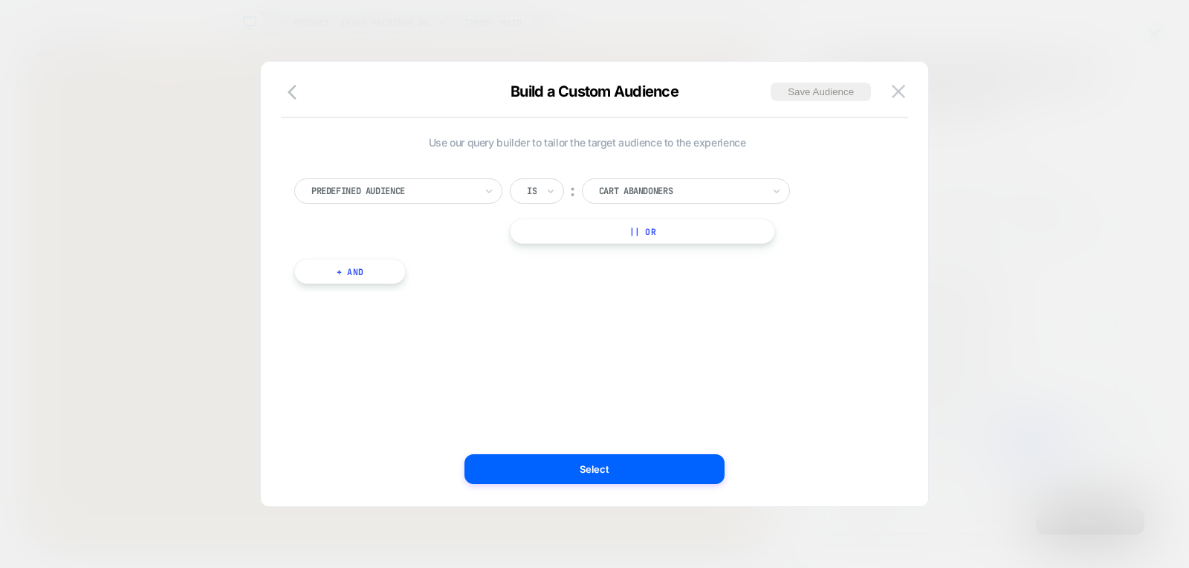
click at [447, 186] on div at bounding box center [392, 190] width 163 height 13
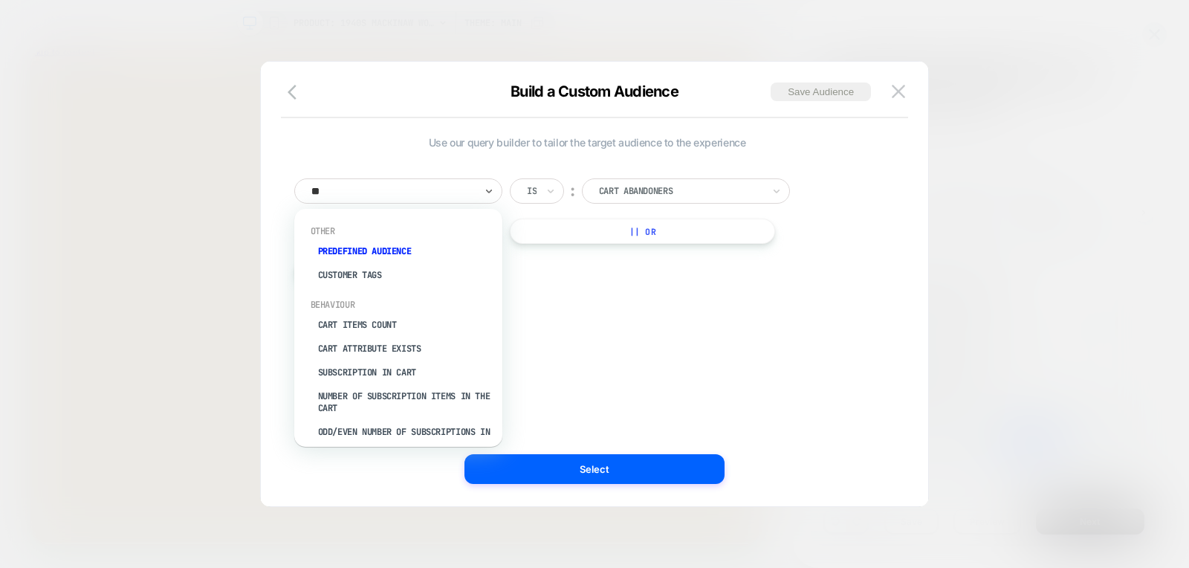
type input "***"
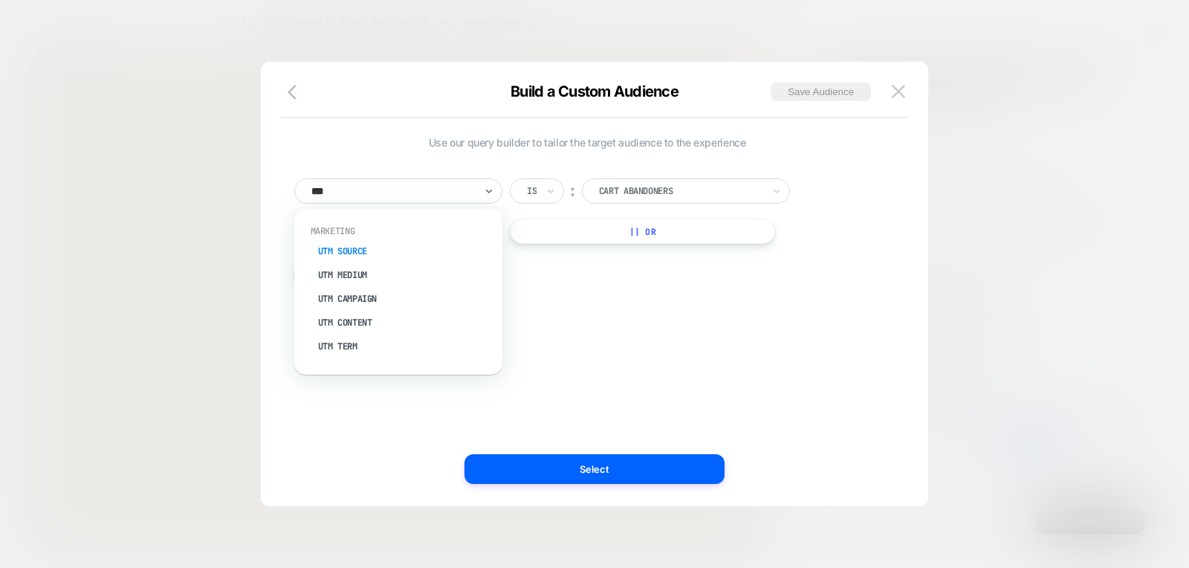
click at [336, 247] on div "UTM Source" at bounding box center [405, 251] width 193 height 24
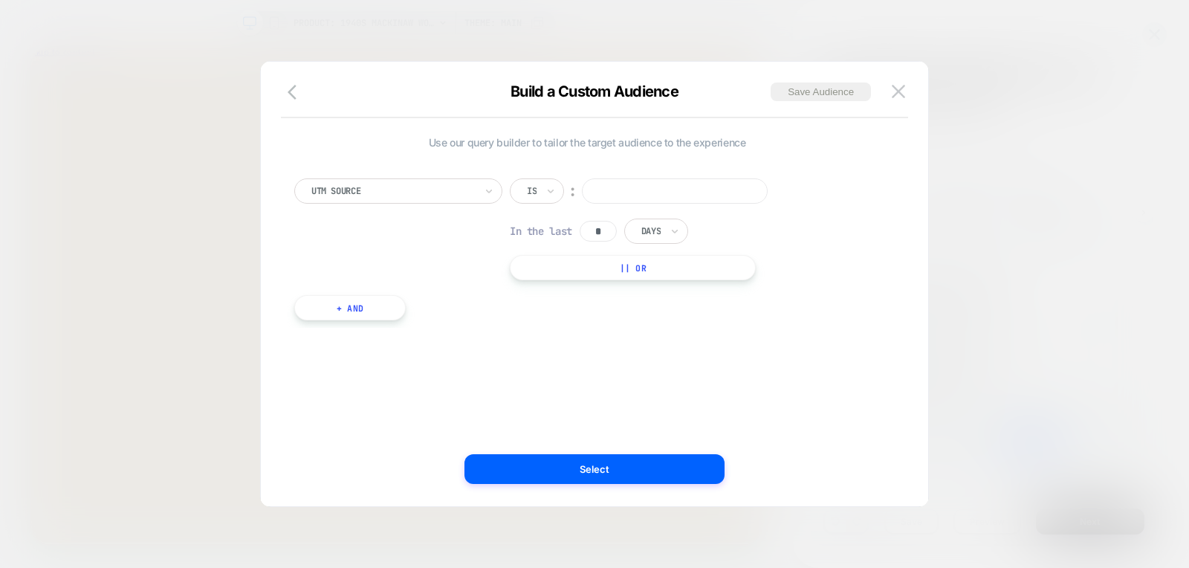
click at [701, 175] on div "UTM Source Is ︰ In the last * Days || Or + And" at bounding box center [587, 242] width 600 height 172
click at [673, 201] on input at bounding box center [675, 190] width 186 height 25
type input "*******"
click at [590, 239] on input "*" at bounding box center [598, 231] width 37 height 21
paste input "*"
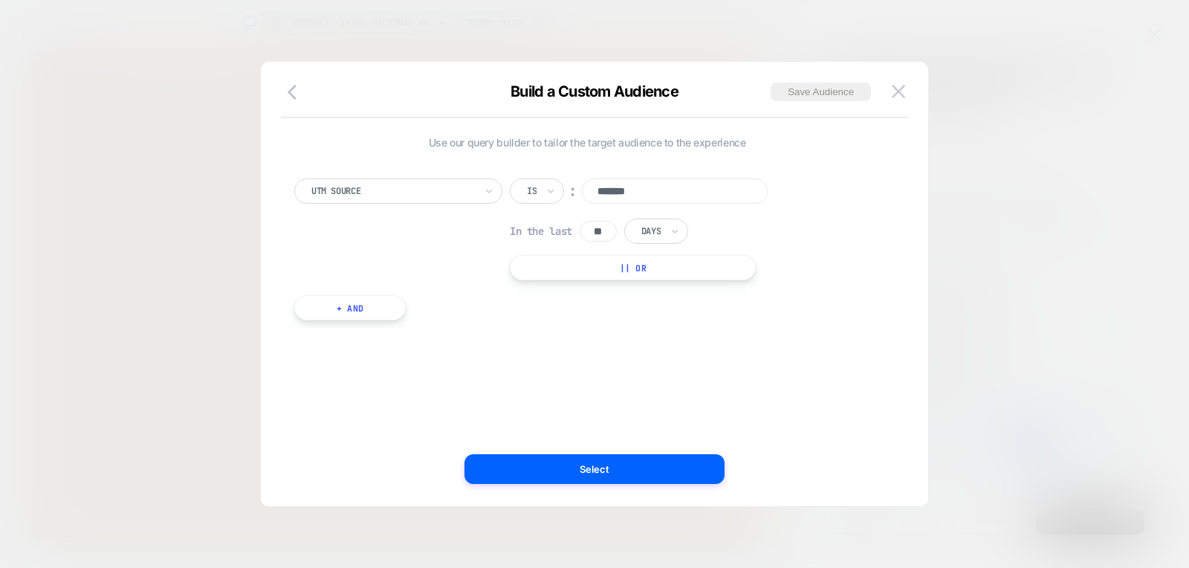
type input "**"
click at [660, 234] on div at bounding box center [650, 230] width 19 height 13
click at [657, 262] on div "Hours" at bounding box center [690, 271] width 97 height 24
click at [349, 311] on button "+ And" at bounding box center [349, 307] width 111 height 25
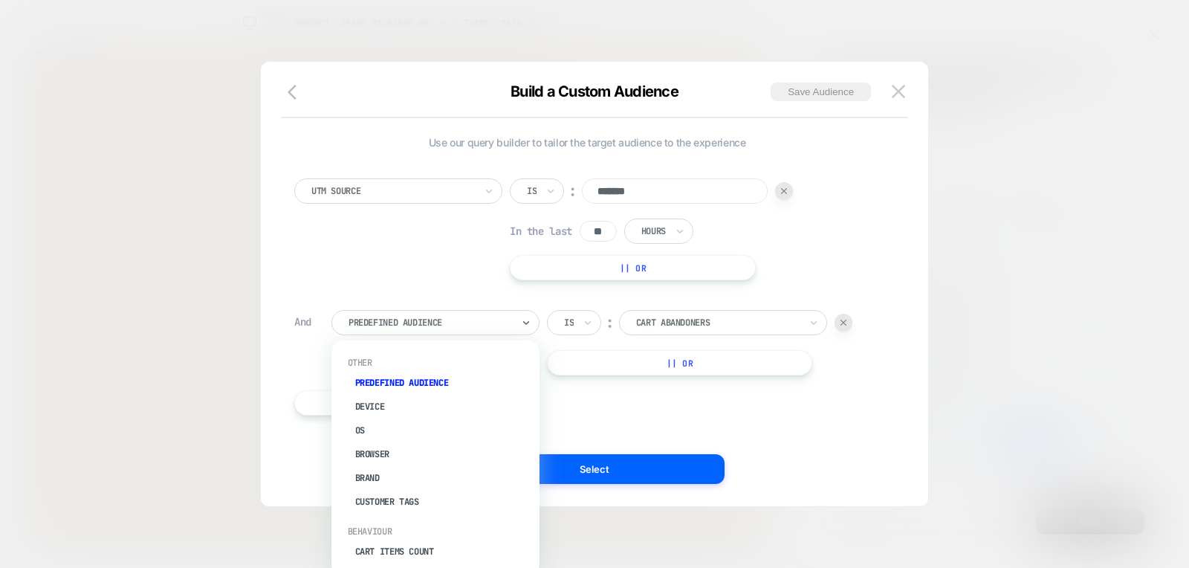
click at [349, 311] on div "Predefined Audience" at bounding box center [435, 322] width 208 height 25
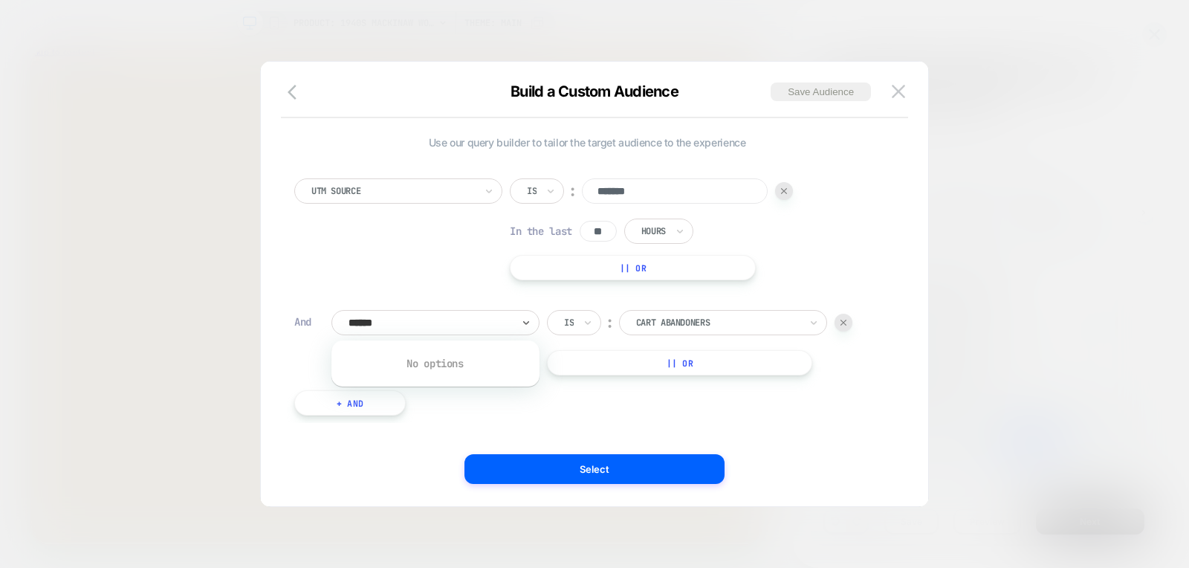
type input "*******"
click at [405, 386] on div "UTM Campaign" at bounding box center [442, 383] width 193 height 24
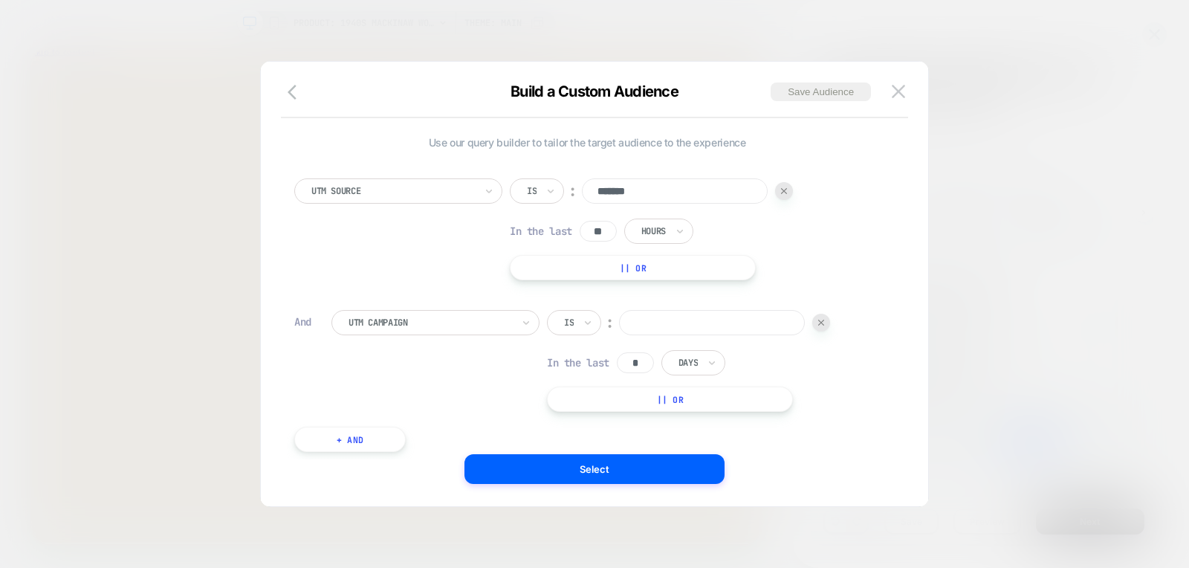
click at [671, 325] on input at bounding box center [712, 322] width 186 height 25
type input "***"
click at [453, 330] on div "UTM Campaign" at bounding box center [435, 322] width 208 height 25
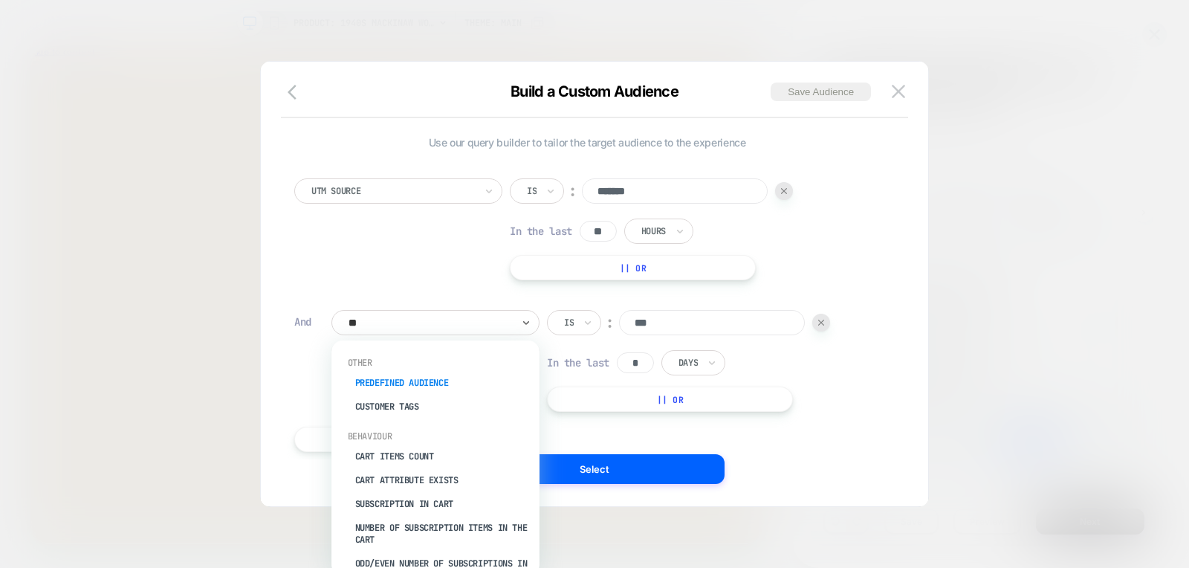
type input "***"
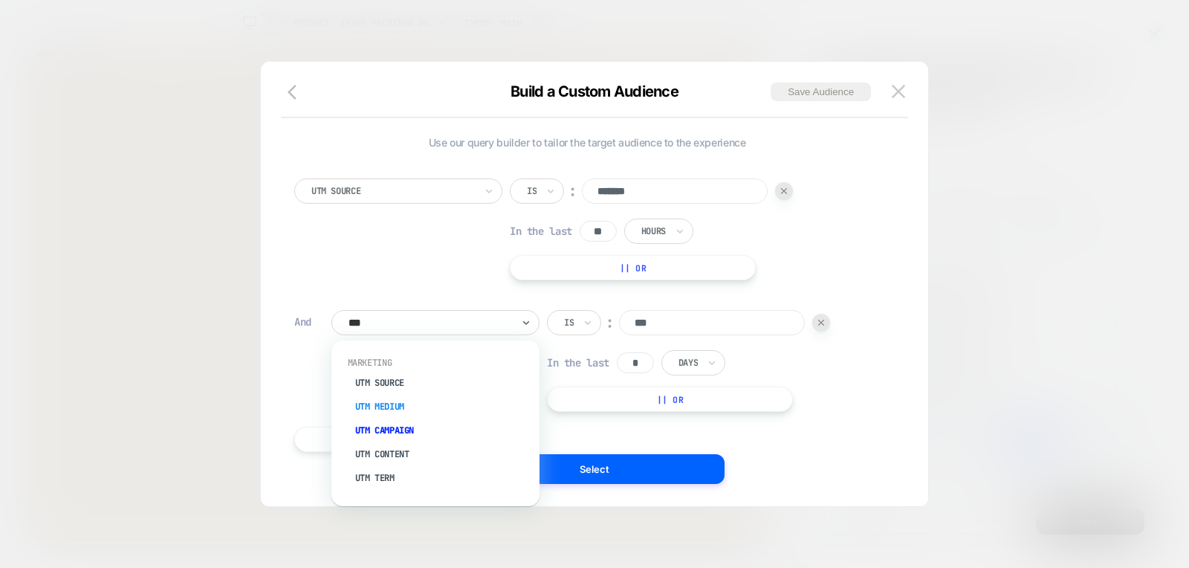
click at [380, 400] on div "UTM Medium" at bounding box center [442, 407] width 193 height 24
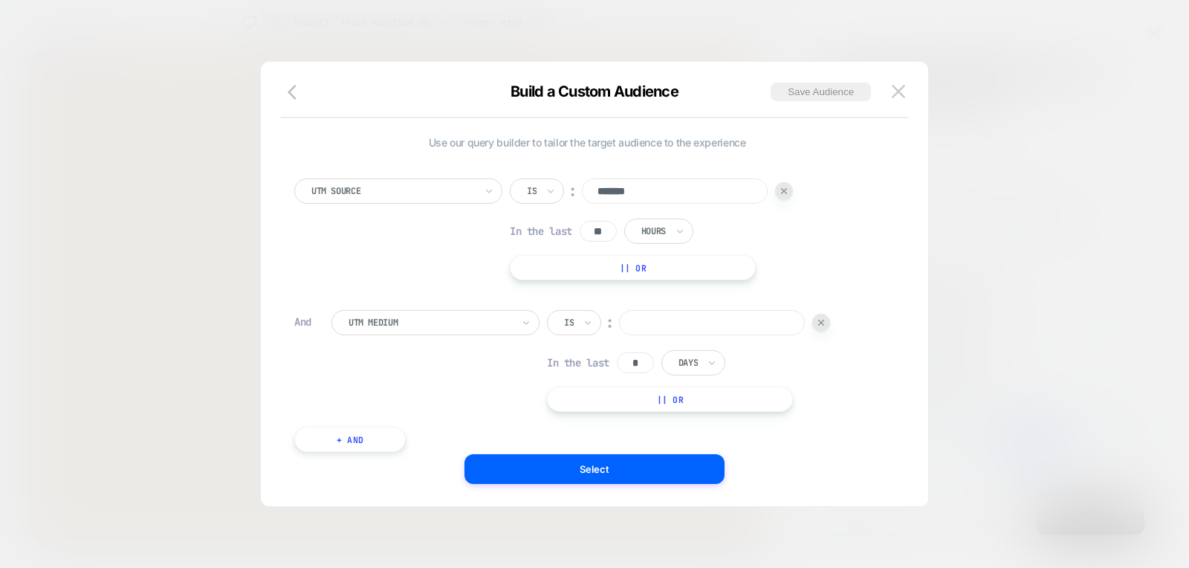
click at [722, 321] on input at bounding box center [712, 322] width 186 height 25
type input "*****"
click at [654, 359] on input "*" at bounding box center [635, 362] width 37 height 21
paste input "*"
type input "**"
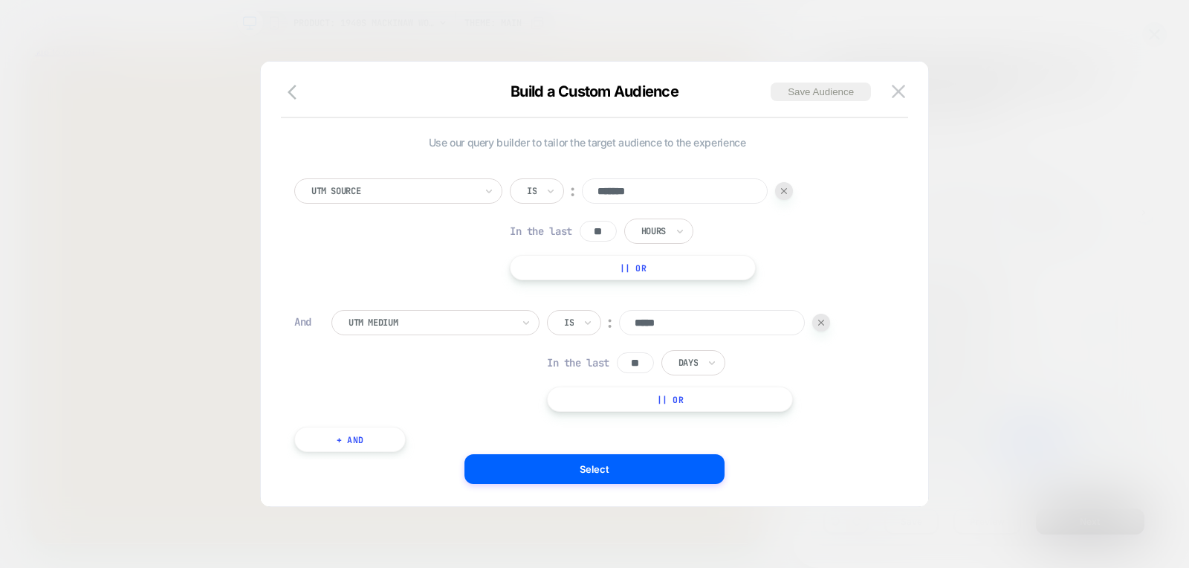
click at [706, 357] on div "Days" at bounding box center [693, 362] width 64 height 25
click at [702, 398] on div "Hours" at bounding box center [727, 403] width 97 height 24
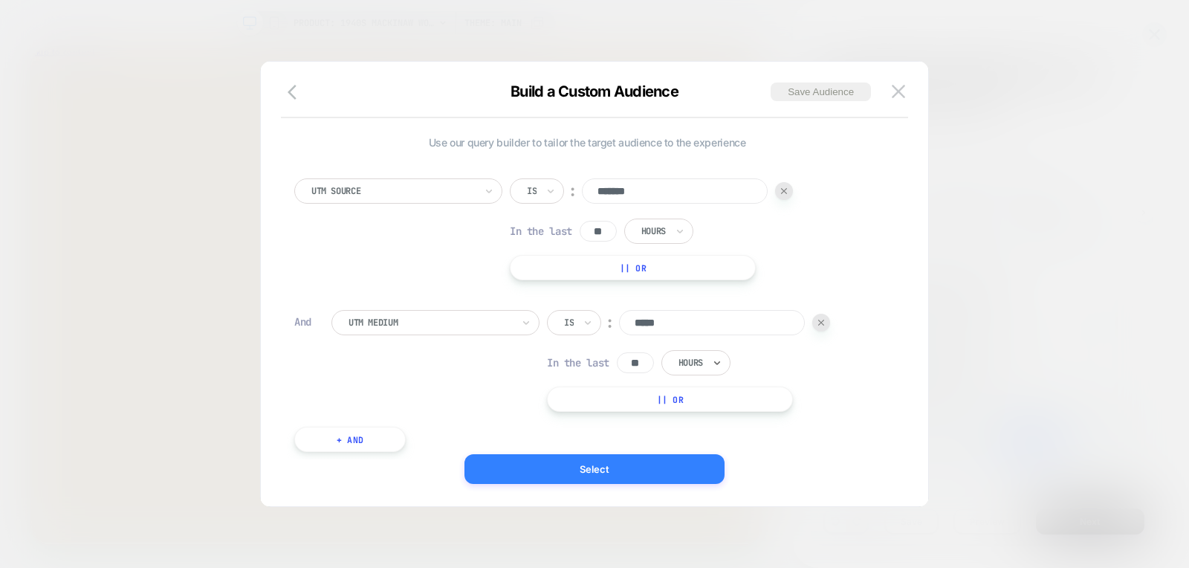
click at [655, 467] on button "Select" at bounding box center [594, 469] width 260 height 30
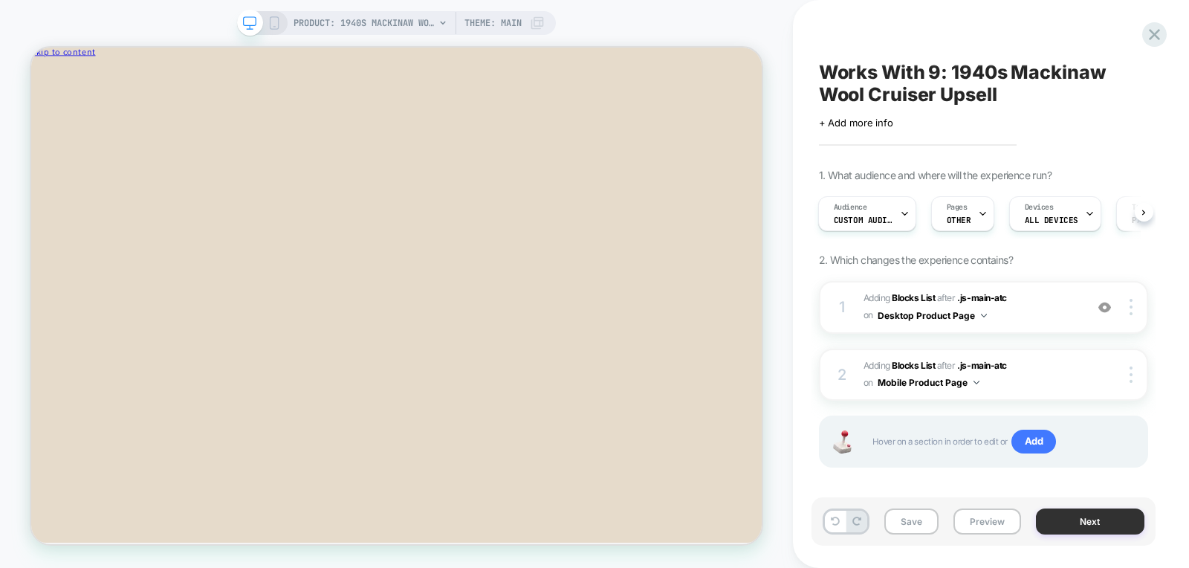
click at [1095, 528] on button "Next" at bounding box center [1090, 521] width 108 height 26
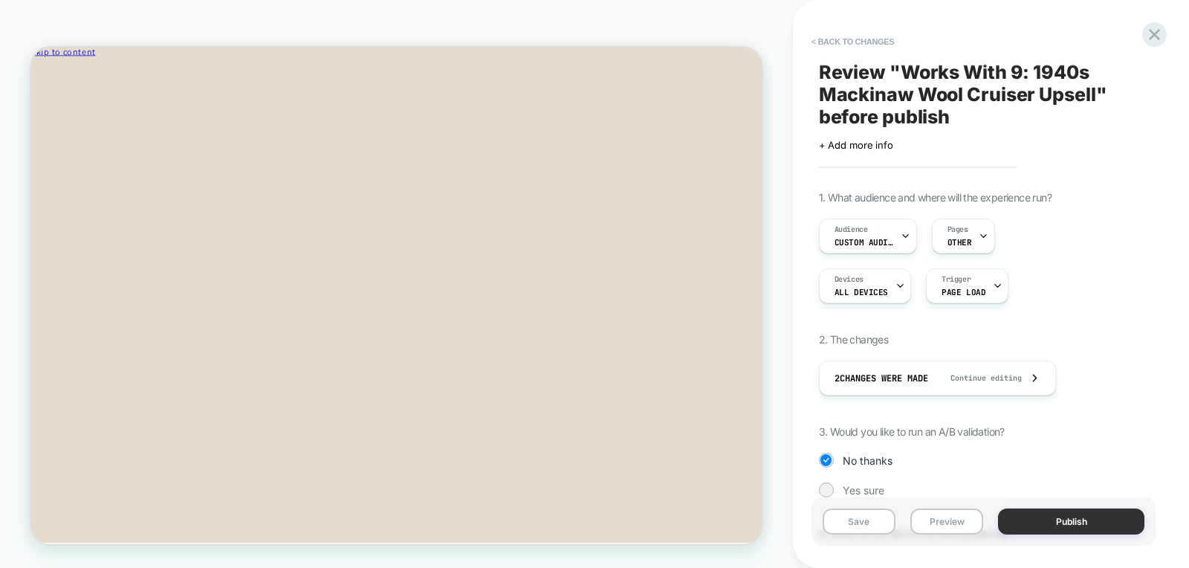
click at [1068, 526] on button "Publish" at bounding box center [1071, 521] width 146 height 26
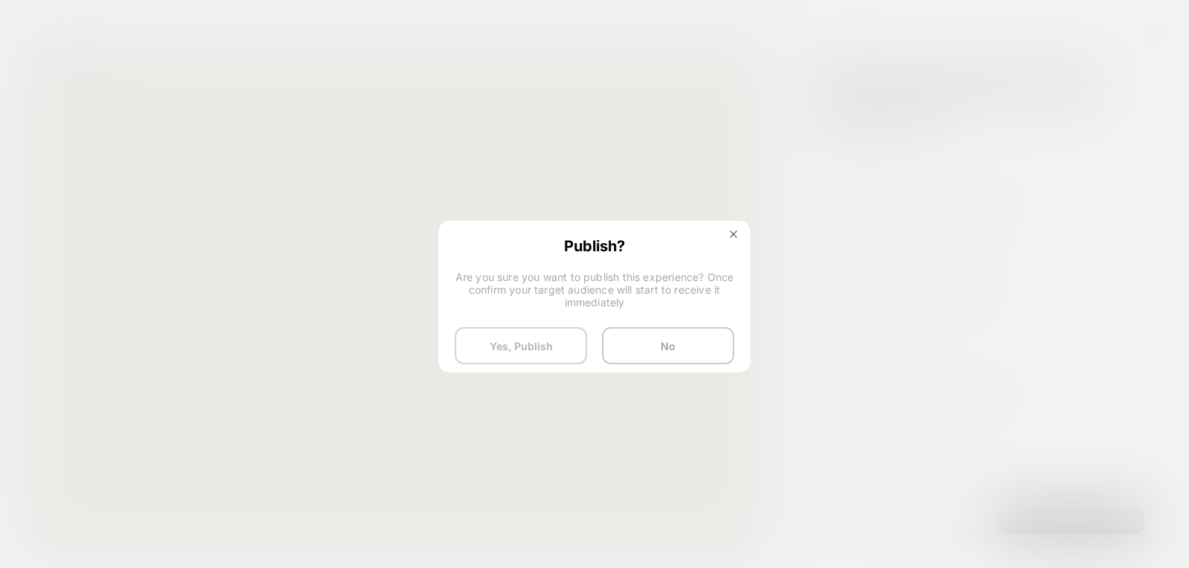
click at [530, 345] on button "Yes, Publish" at bounding box center [521, 345] width 132 height 37
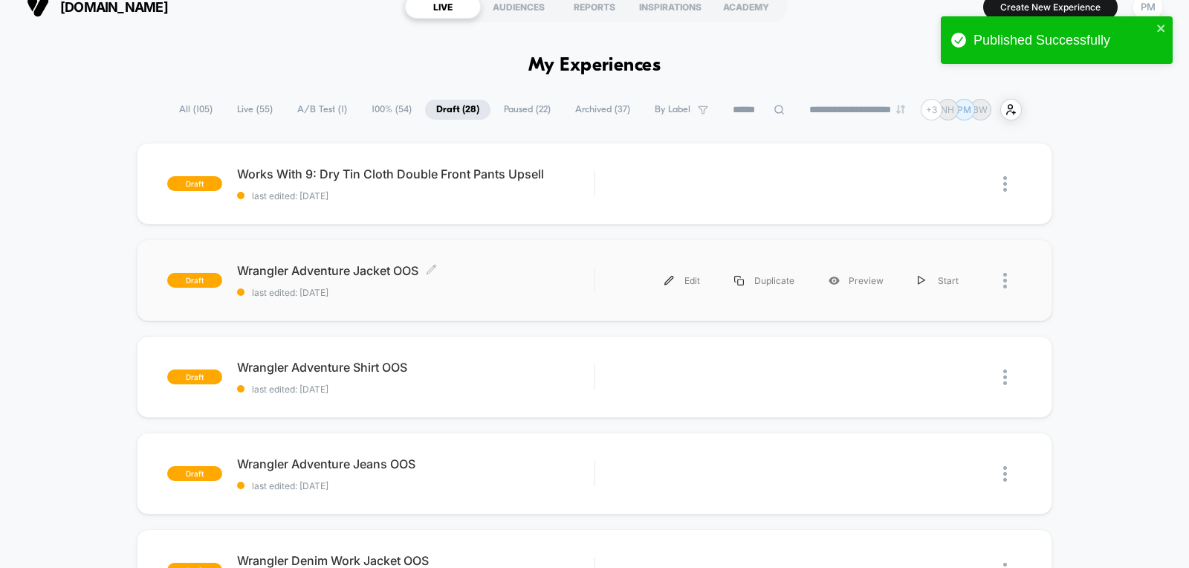
scroll to position [23, 0]
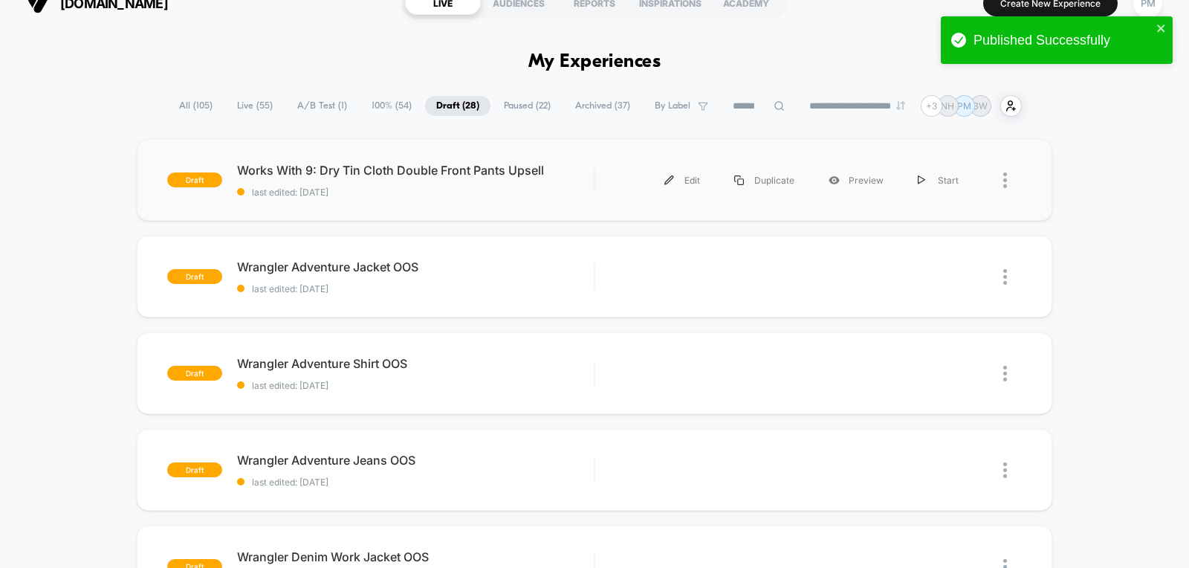
click at [475, 200] on div "draft Works With 9: Dry Tin Cloth Double Front Pants Upsell last edited: [DATE]…" at bounding box center [595, 180] width 916 height 82
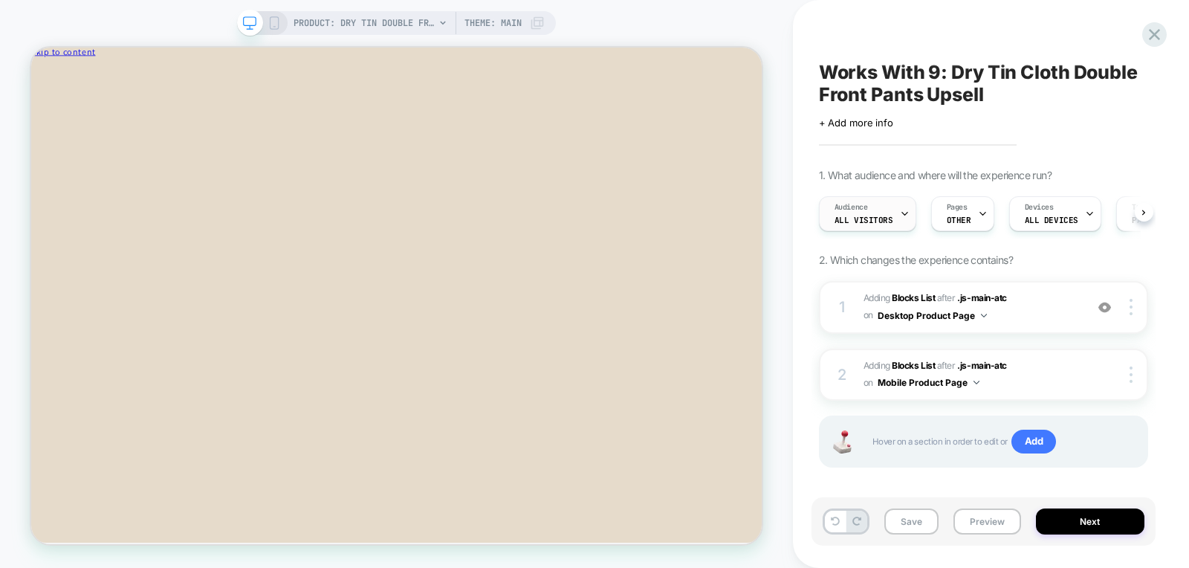
scroll to position [0, 1]
click at [858, 212] on span "Audience" at bounding box center [850, 207] width 33 height 10
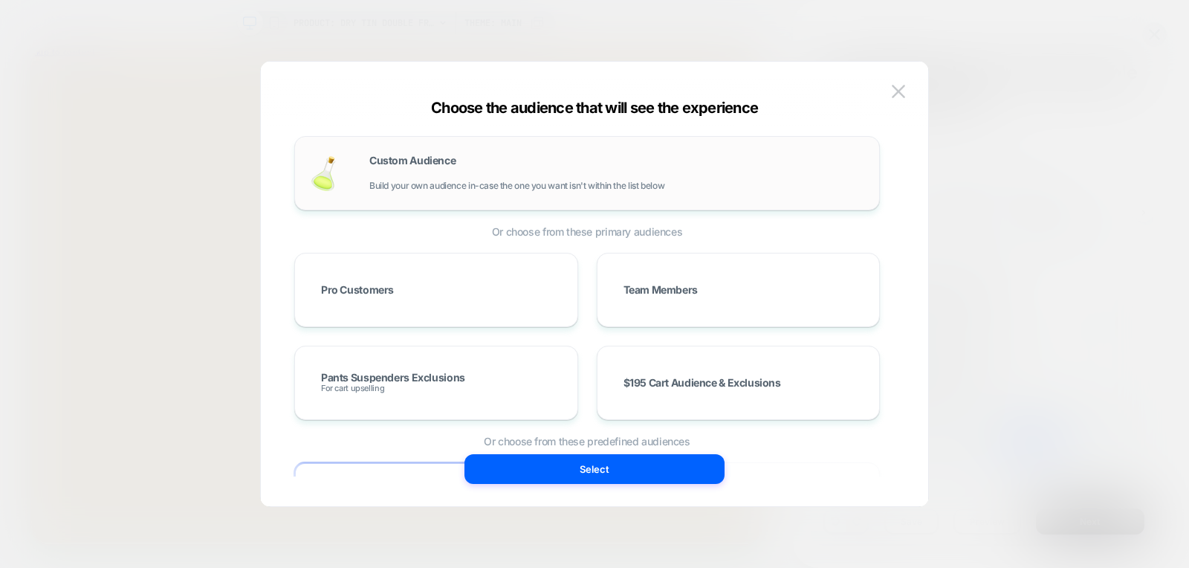
click at [501, 181] on span "Build your own audience in-case the one you want isn't within the list below" at bounding box center [516, 186] width 295 height 10
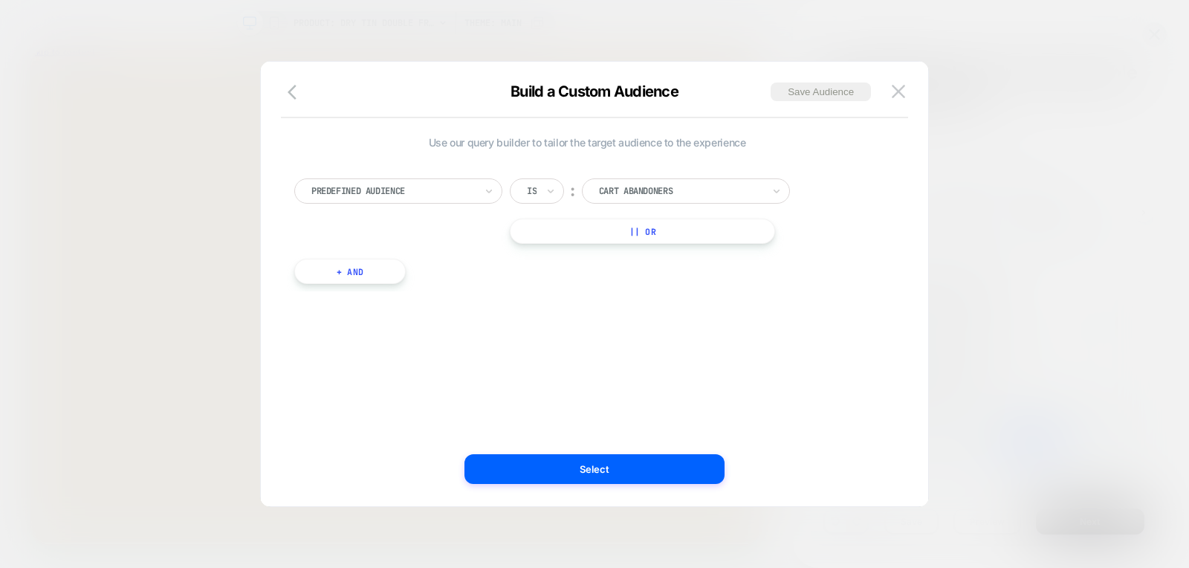
click at [467, 188] on div at bounding box center [392, 190] width 163 height 13
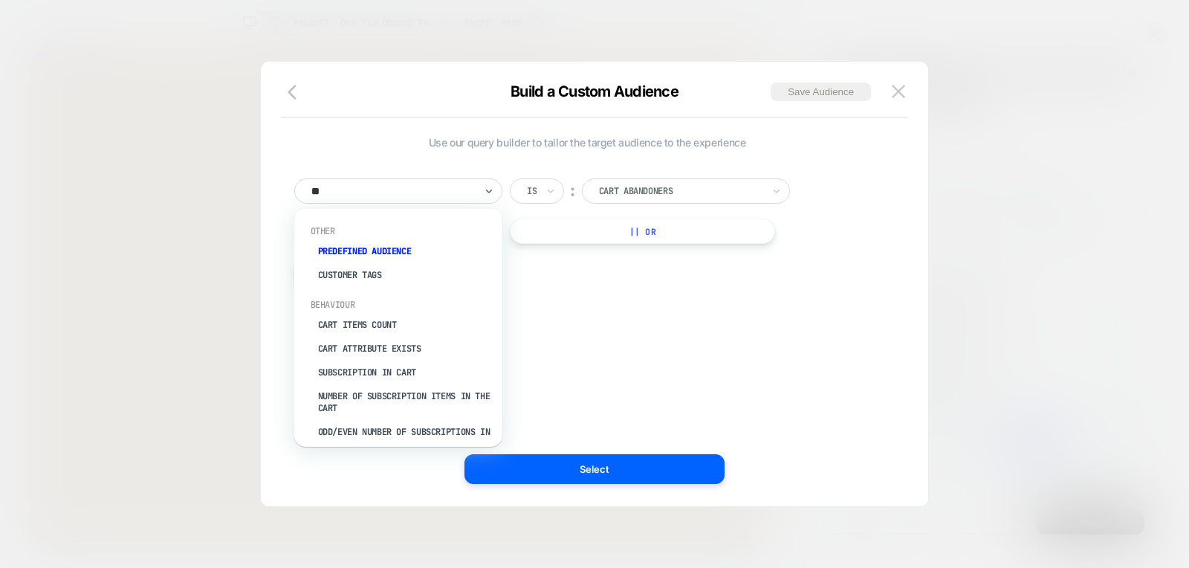
type input "***"
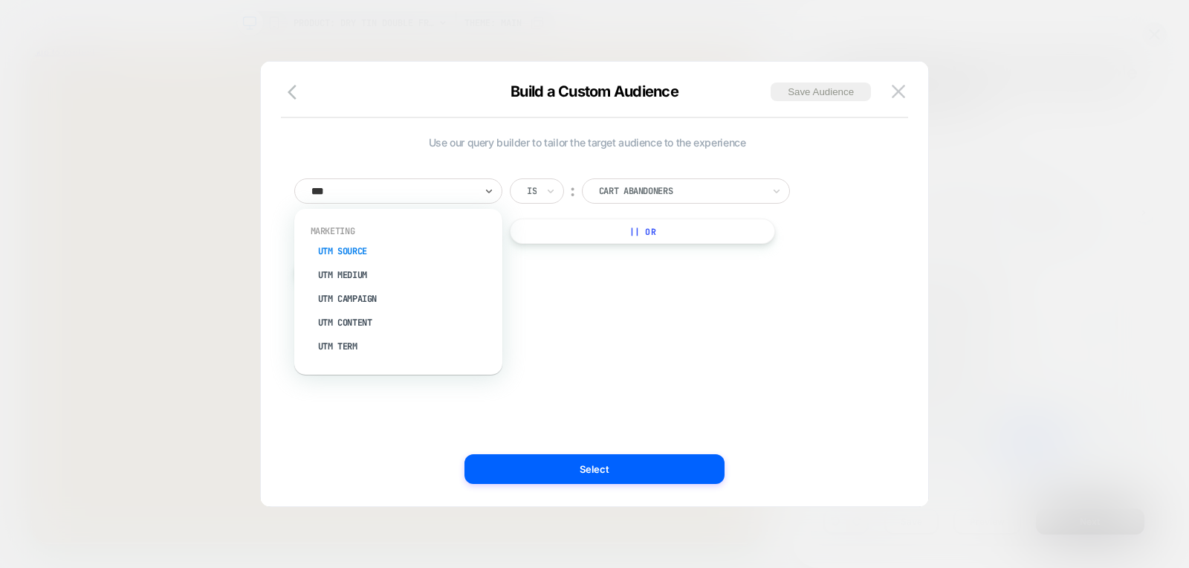
click at [342, 257] on div "UTM Source" at bounding box center [405, 251] width 193 height 24
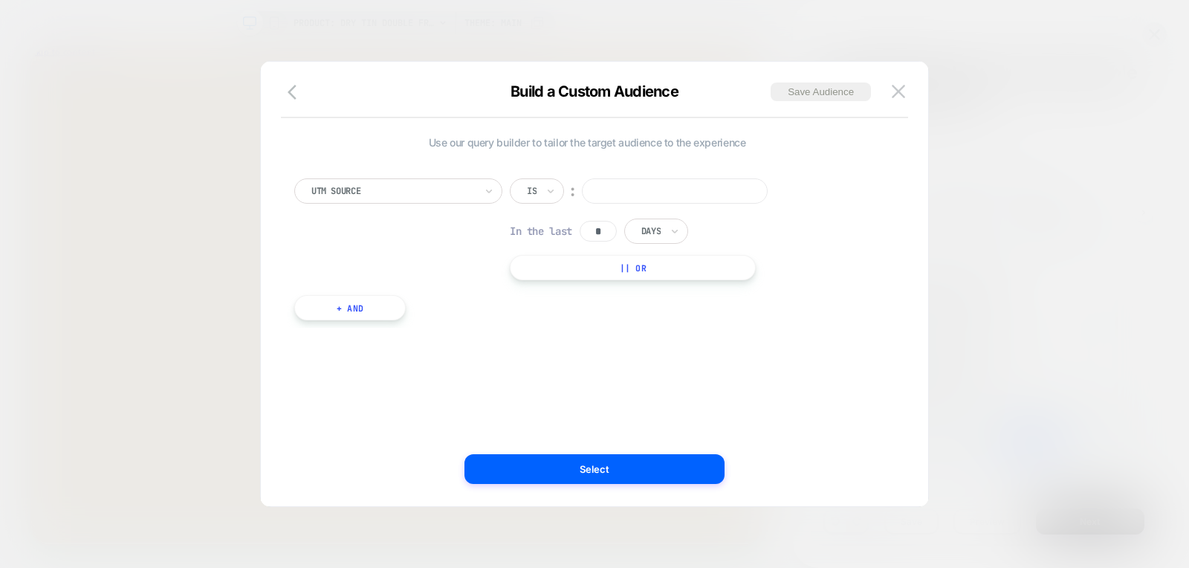
click at [635, 205] on div "Is ︰ In the last * Days || Or" at bounding box center [651, 229] width 283 height 102
click at [635, 194] on input at bounding box center [675, 190] width 186 height 25
type input "*******"
click at [605, 222] on input "*" at bounding box center [598, 231] width 37 height 21
paste input "*"
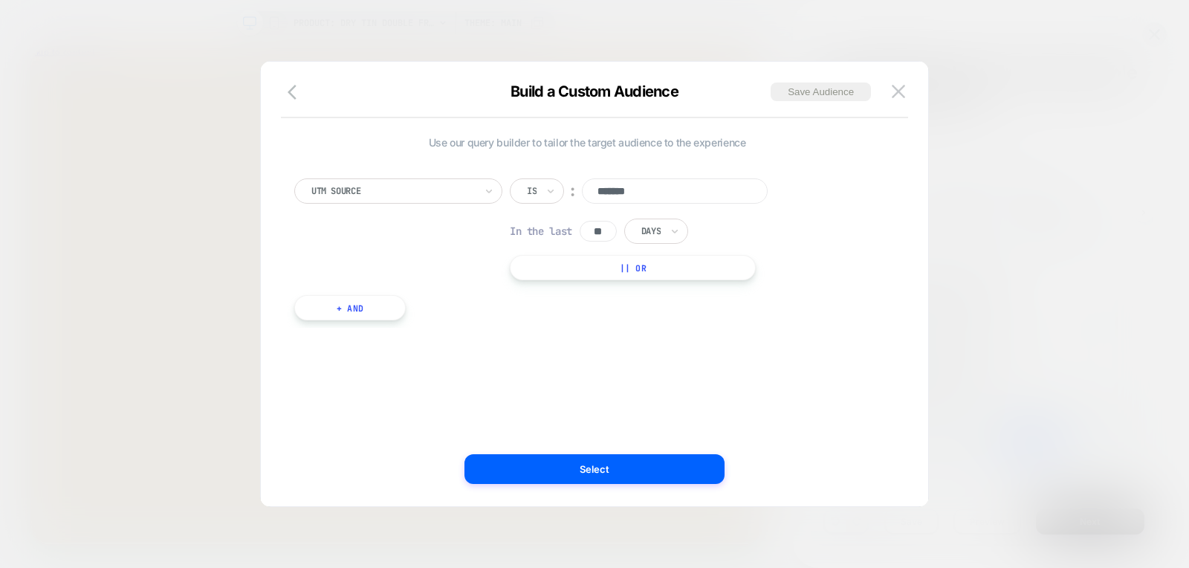
type input "**"
click at [684, 257] on button "|| Or" at bounding box center [633, 267] width 246 height 25
click at [785, 229] on img at bounding box center [784, 227] width 6 height 6
click at [662, 224] on div "Days" at bounding box center [651, 231] width 22 height 16
click at [664, 270] on div "Hours" at bounding box center [690, 271] width 97 height 24
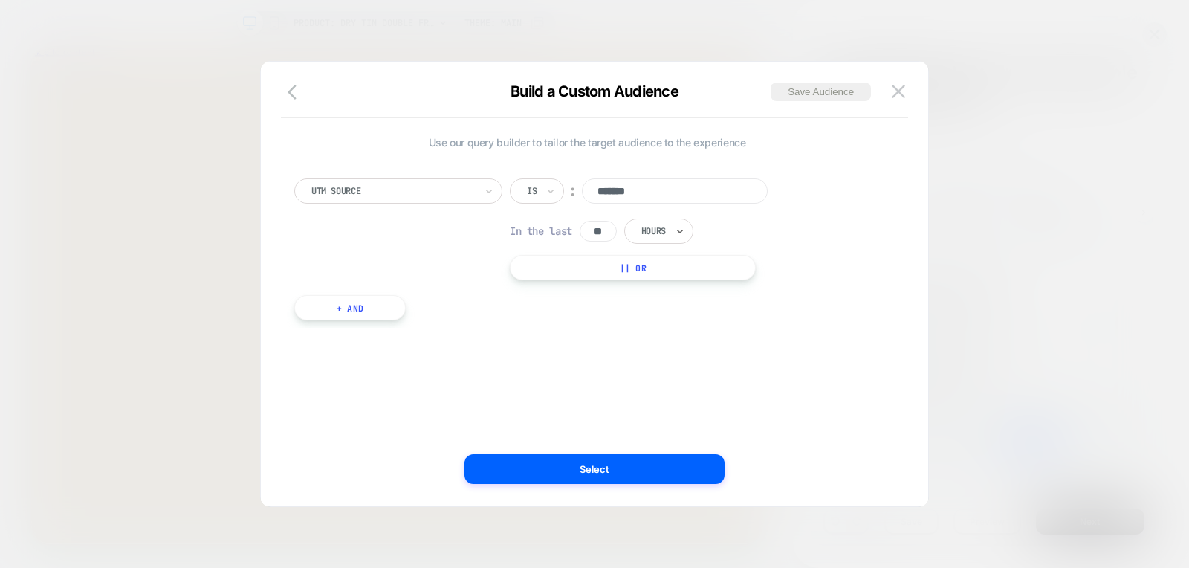
click at [360, 312] on button "+ And" at bounding box center [349, 307] width 111 height 25
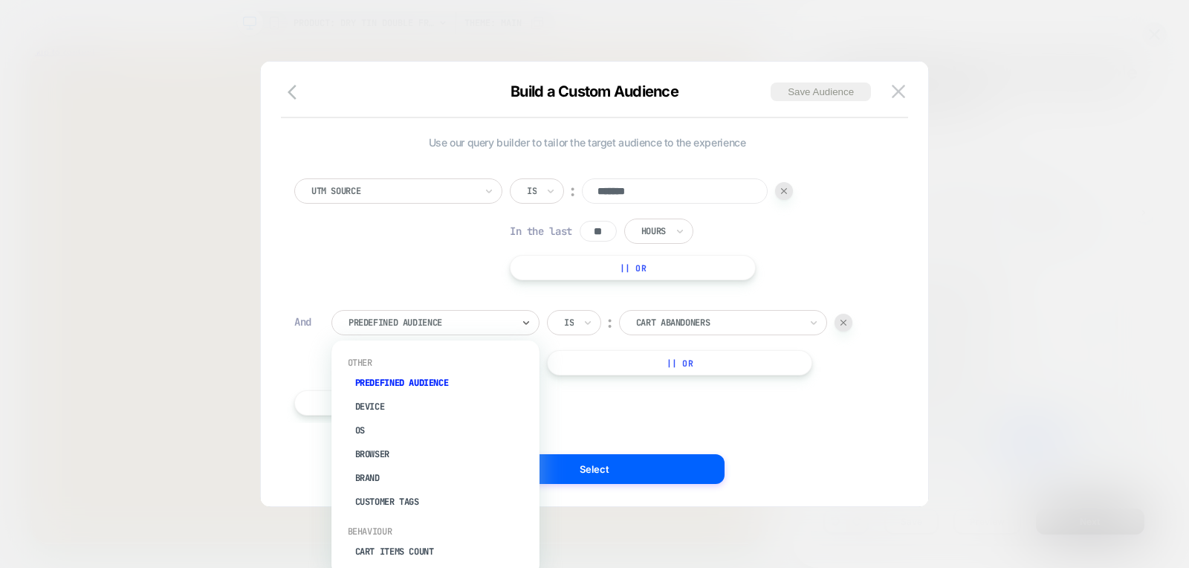
click at [360, 312] on div "Predefined Audience" at bounding box center [435, 322] width 208 height 25
type input "***"
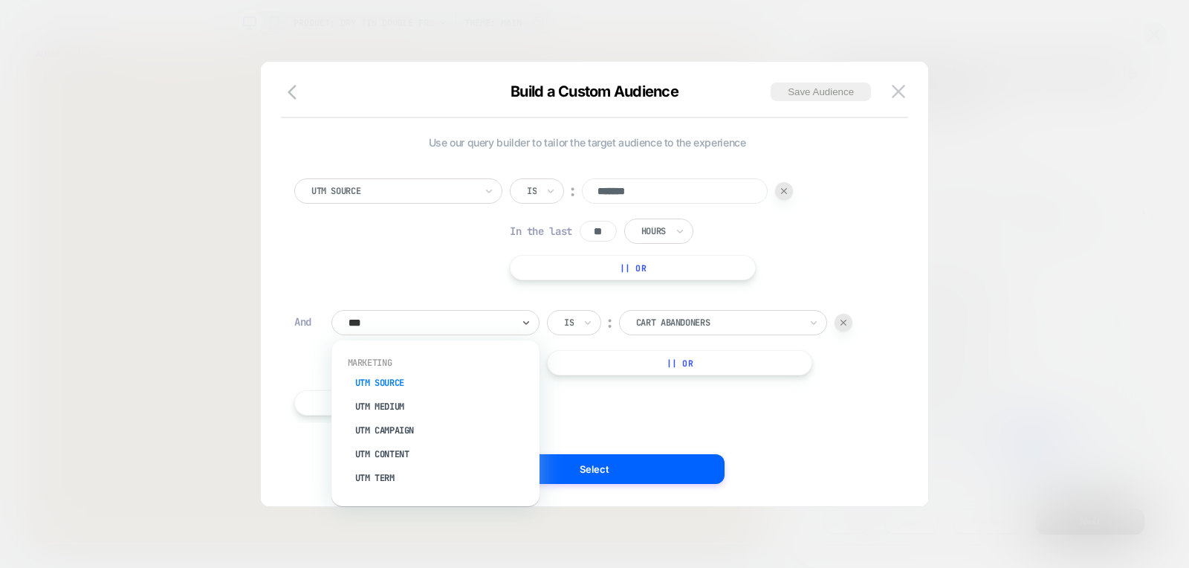
click at [379, 378] on div "UTM Source" at bounding box center [442, 383] width 193 height 24
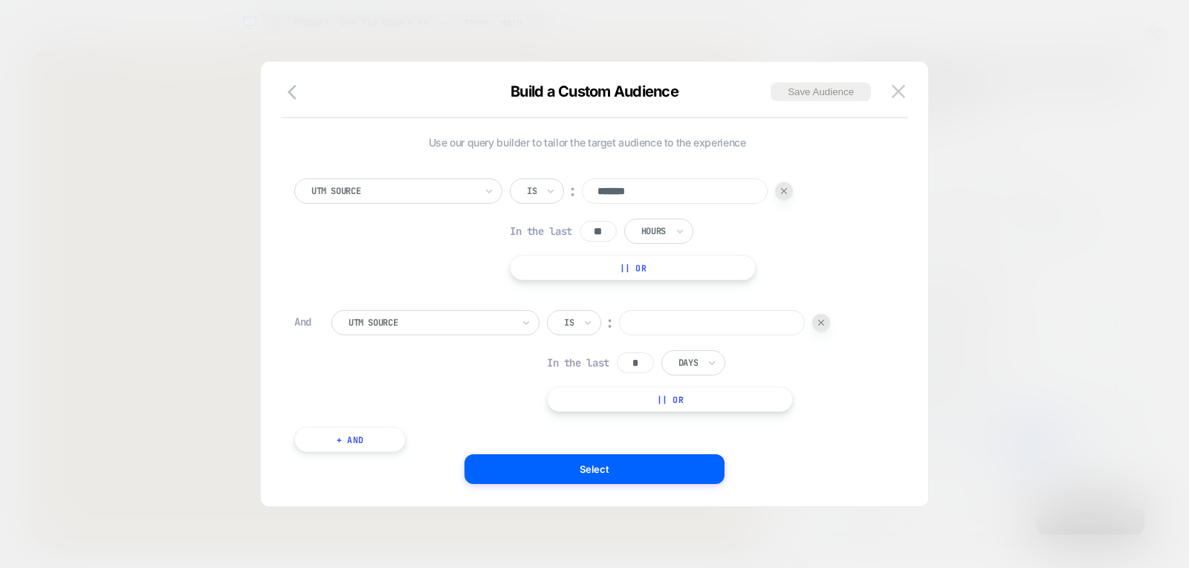
click at [430, 327] on div at bounding box center [430, 322] width 163 height 13
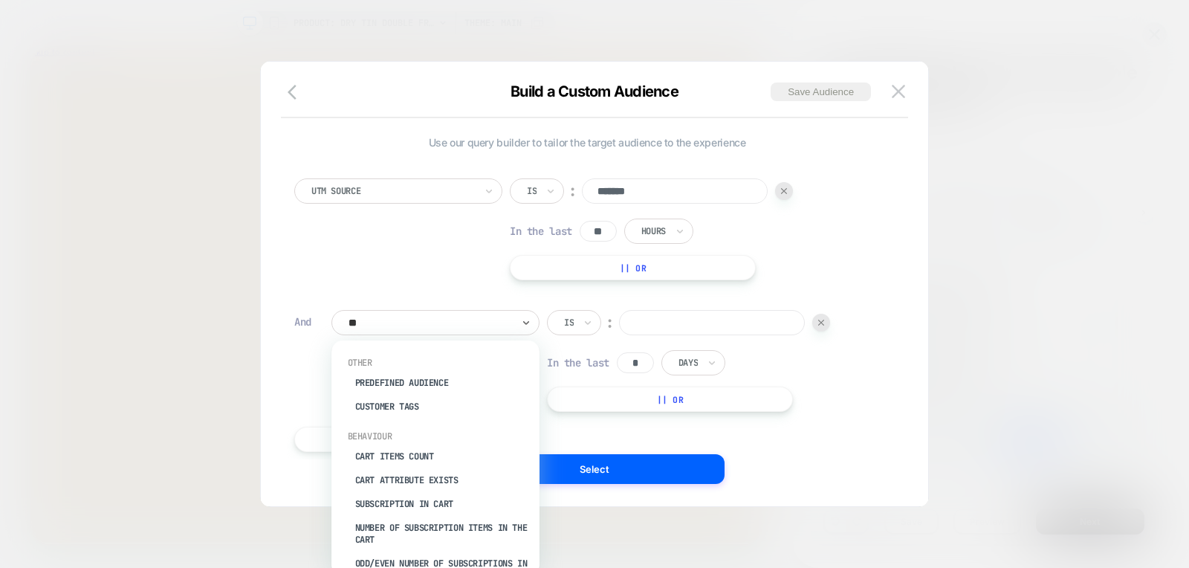
type input "***"
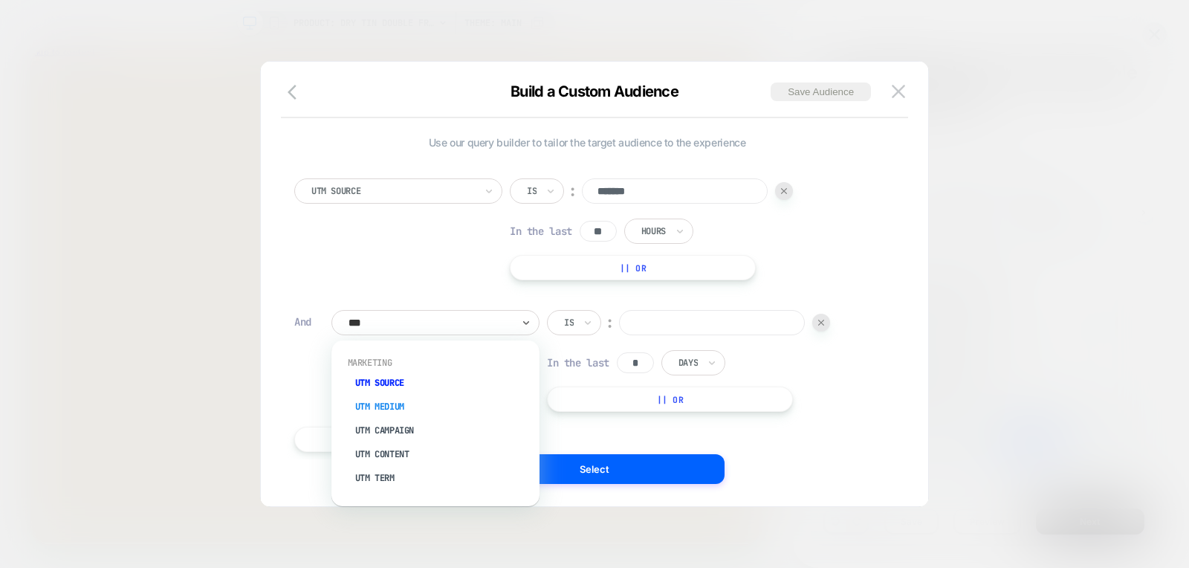
click at [392, 401] on div "UTM Medium" at bounding box center [442, 407] width 193 height 24
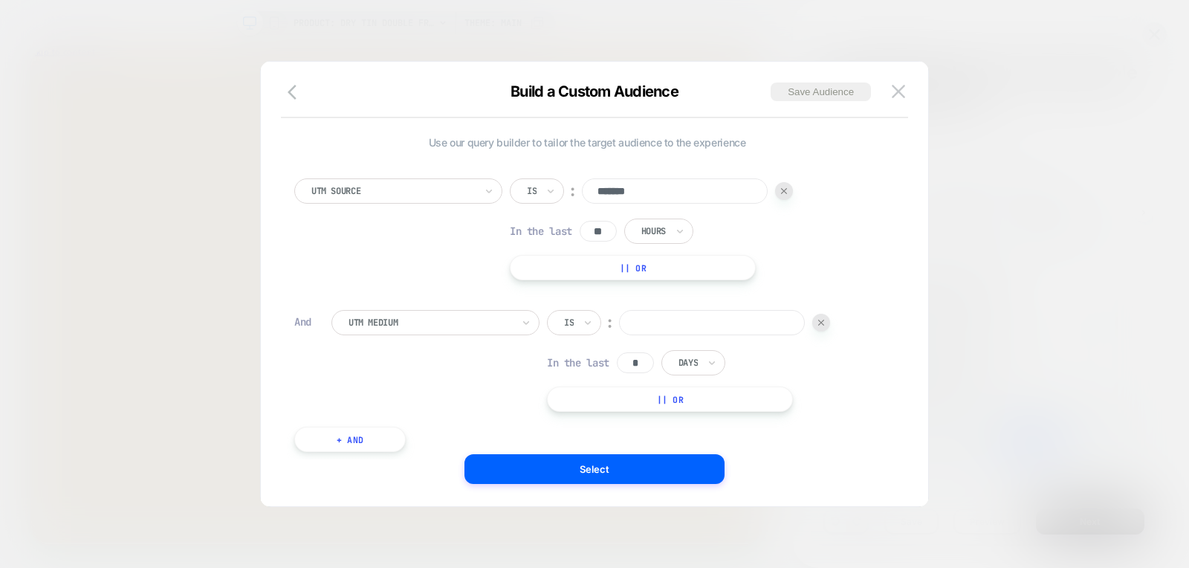
click at [632, 314] on input at bounding box center [712, 322] width 186 height 25
type input "*****"
click at [633, 357] on input "*" at bounding box center [635, 362] width 37 height 21
paste input "*"
type input "**"
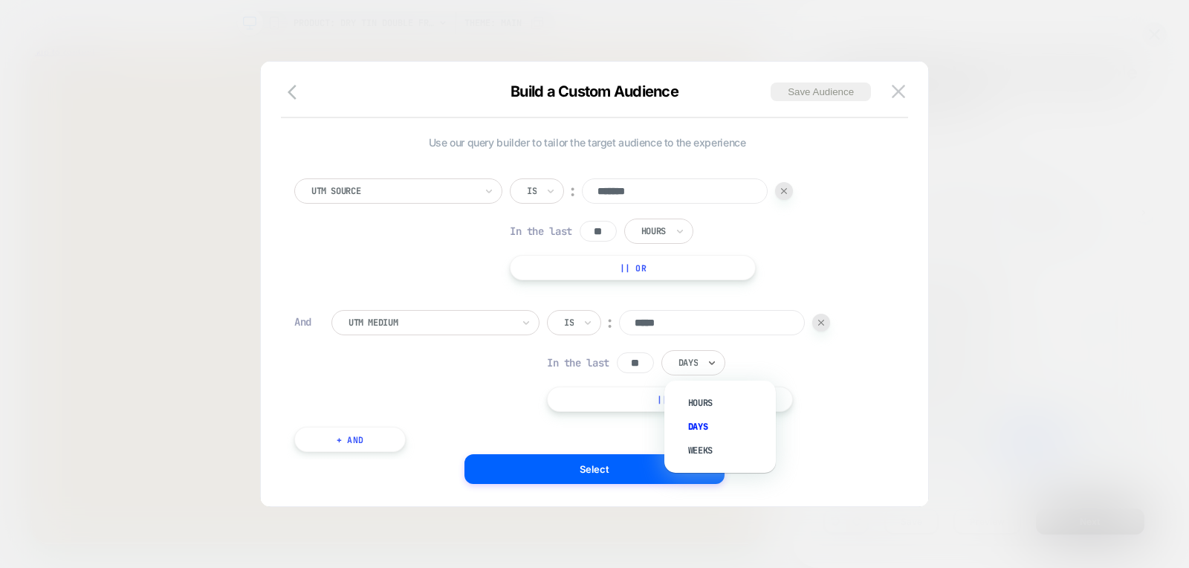
click at [710, 357] on div "Days" at bounding box center [693, 362] width 64 height 25
click at [699, 399] on div "Hours" at bounding box center [727, 403] width 97 height 24
click at [641, 441] on div "UTM Source Is ︰ ******* In the last ** Hours || Or And UTM Medium Is ︰ ***** In…" at bounding box center [587, 307] width 600 height 303
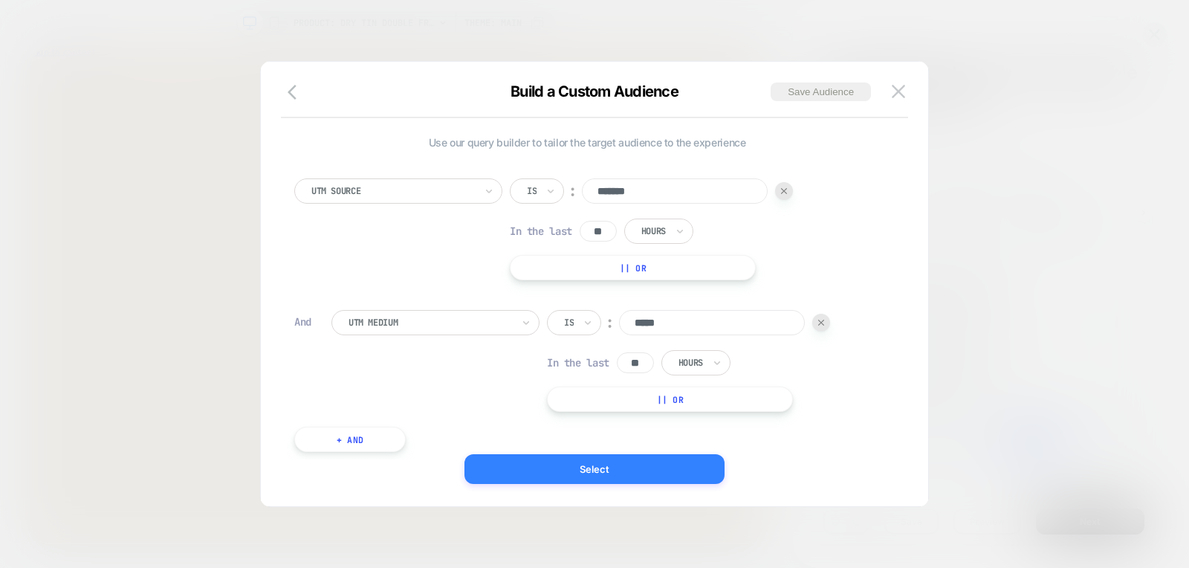
click at [629, 456] on button "Select" at bounding box center [594, 469] width 260 height 30
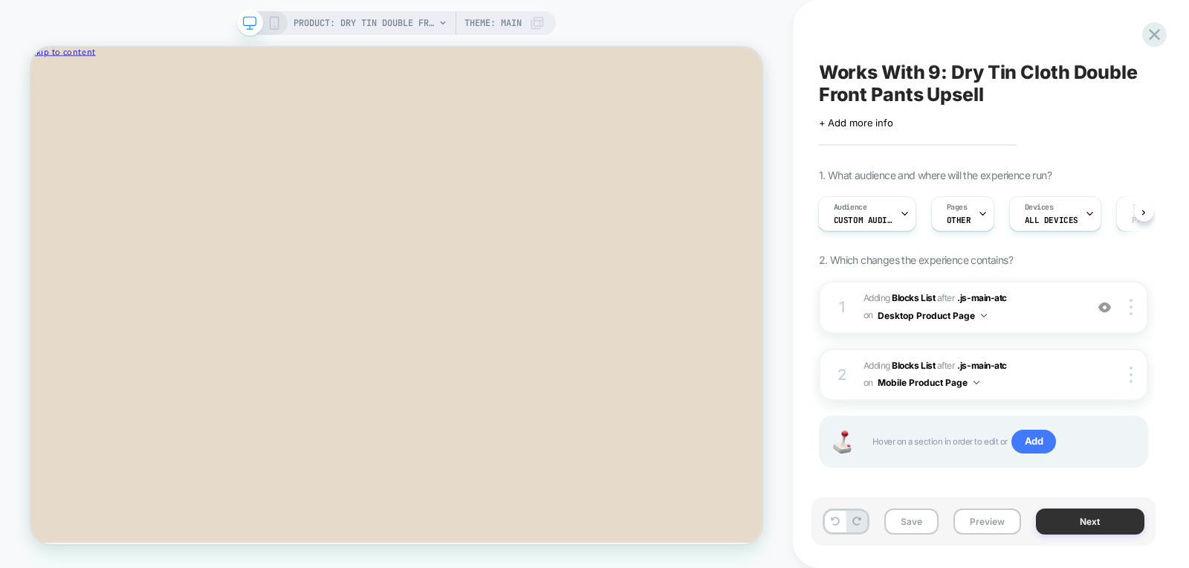
click at [1047, 513] on button "Next" at bounding box center [1090, 521] width 108 height 26
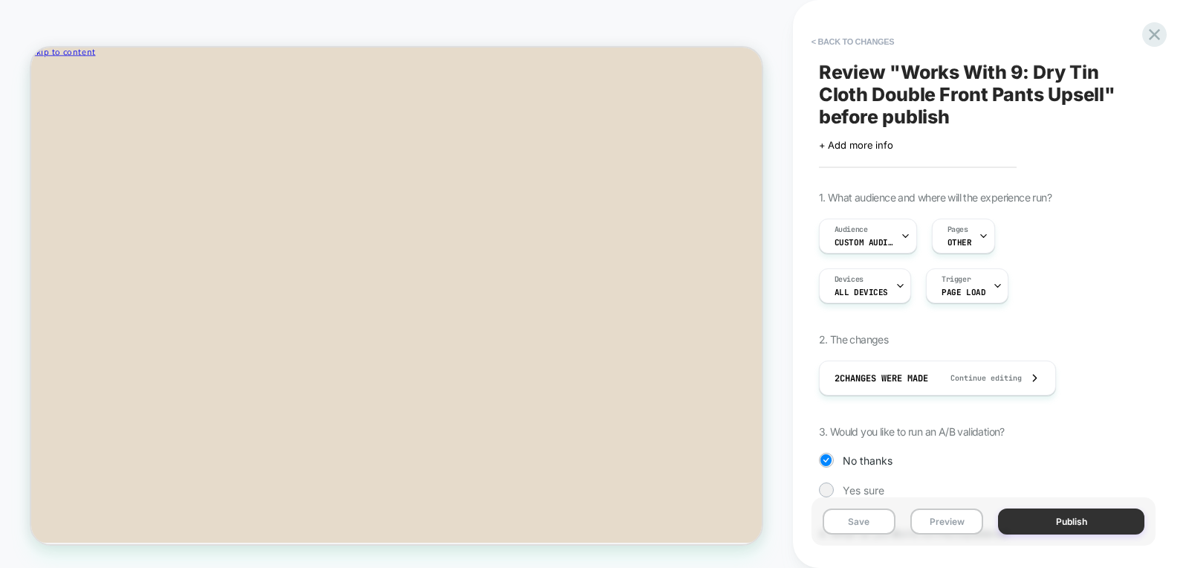
click at [1039, 516] on button "Publish" at bounding box center [1071, 521] width 146 height 26
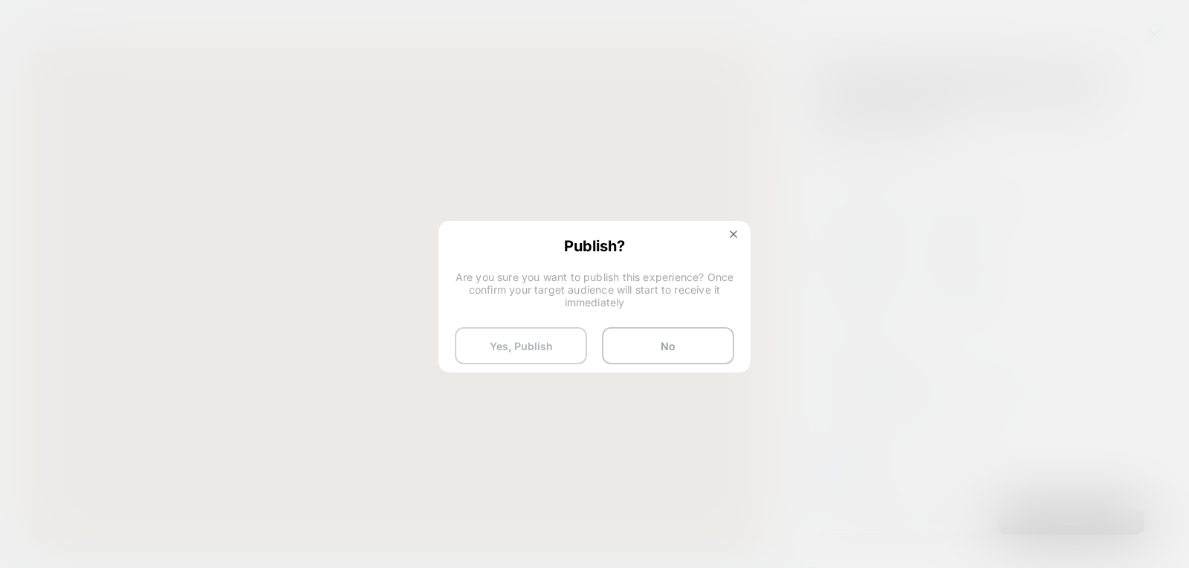
click at [537, 353] on button "Yes, Publish" at bounding box center [521, 345] width 132 height 37
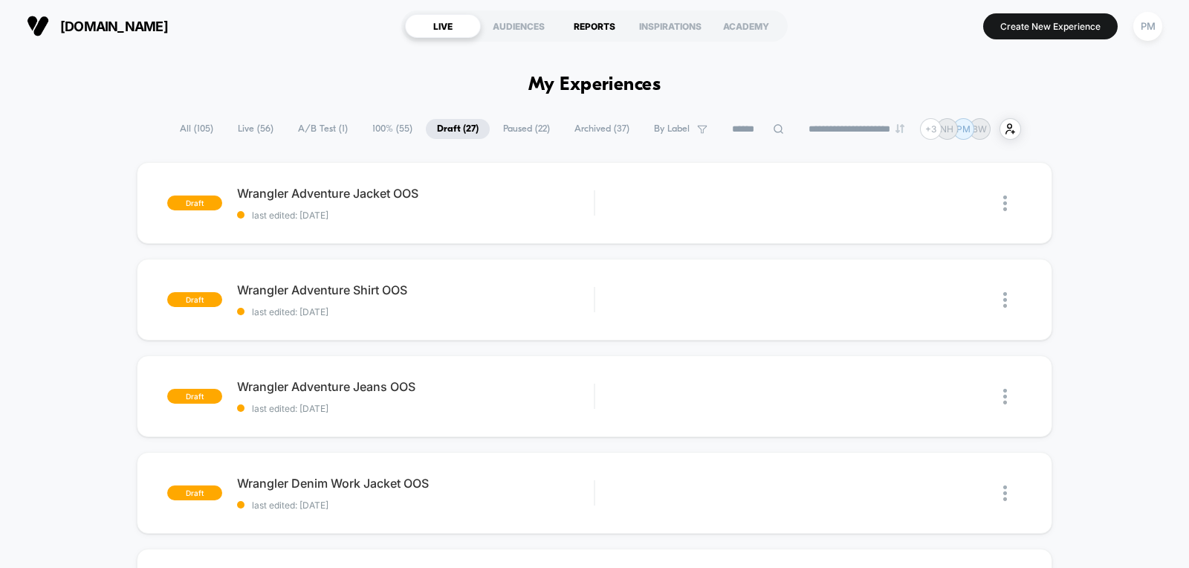
click at [589, 30] on div "REPORTS" at bounding box center [595, 26] width 76 height 24
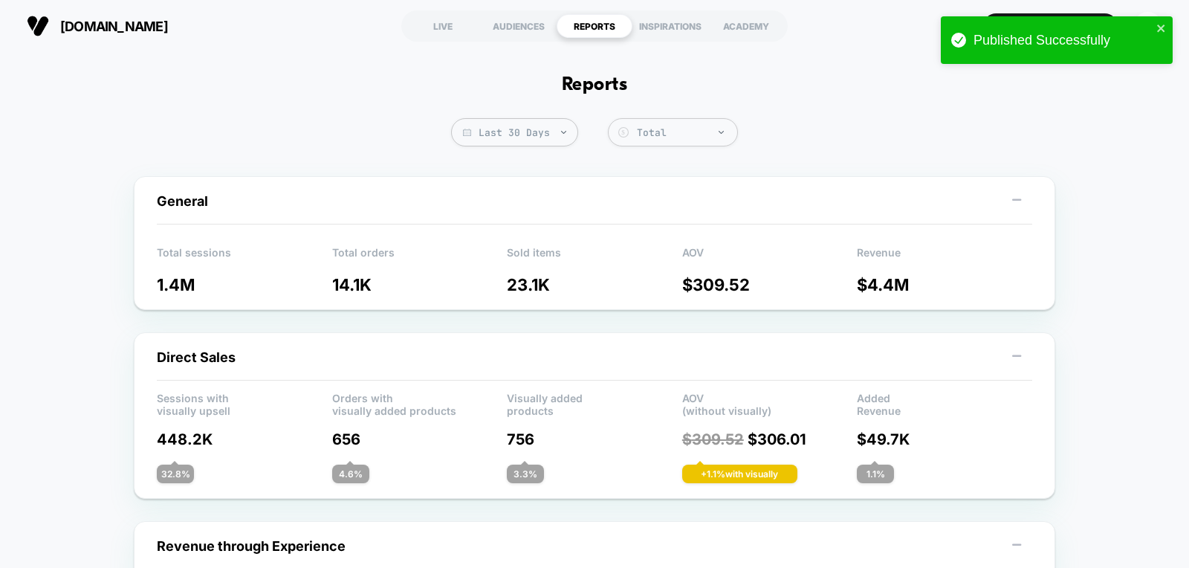
click at [524, 124] on span "Last 30 Days" at bounding box center [514, 132] width 127 height 28
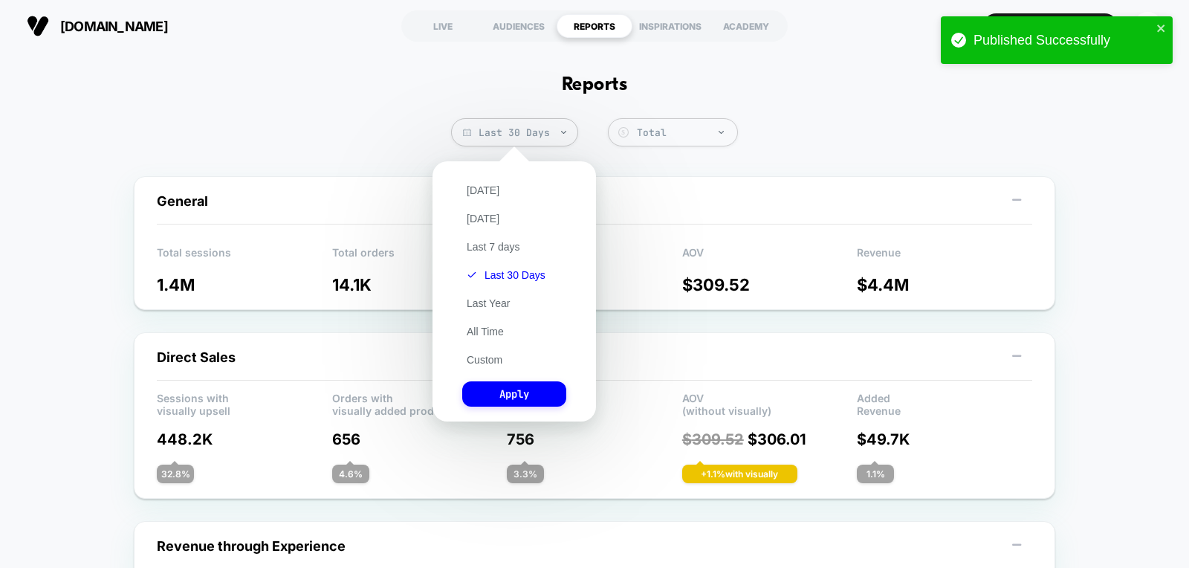
click at [481, 352] on div "[DATE] [DATE] Last 7 days Last 30 Days Last Year All Time Custom Apply" at bounding box center [514, 291] width 149 height 245
click at [481, 355] on button "Custom" at bounding box center [484, 359] width 45 height 13
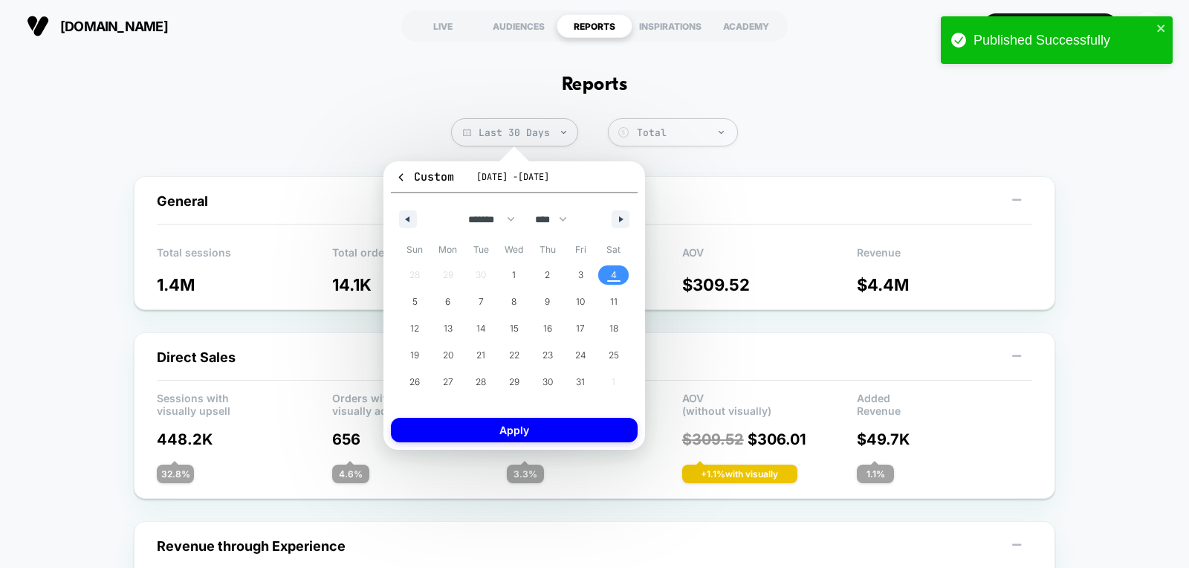
click at [409, 204] on div "******* ******** ***** ***** *** **** **** ****** ********* ******* ******** **…" at bounding box center [514, 215] width 247 height 45
click at [409, 208] on div "******* ******** ***** ***** *** **** **** ****** ********* ******* ******** **…" at bounding box center [514, 215] width 247 height 45
click at [405, 224] on button "button" at bounding box center [408, 219] width 18 height 18
click at [412, 380] on span "28" at bounding box center [414, 382] width 10 height 27
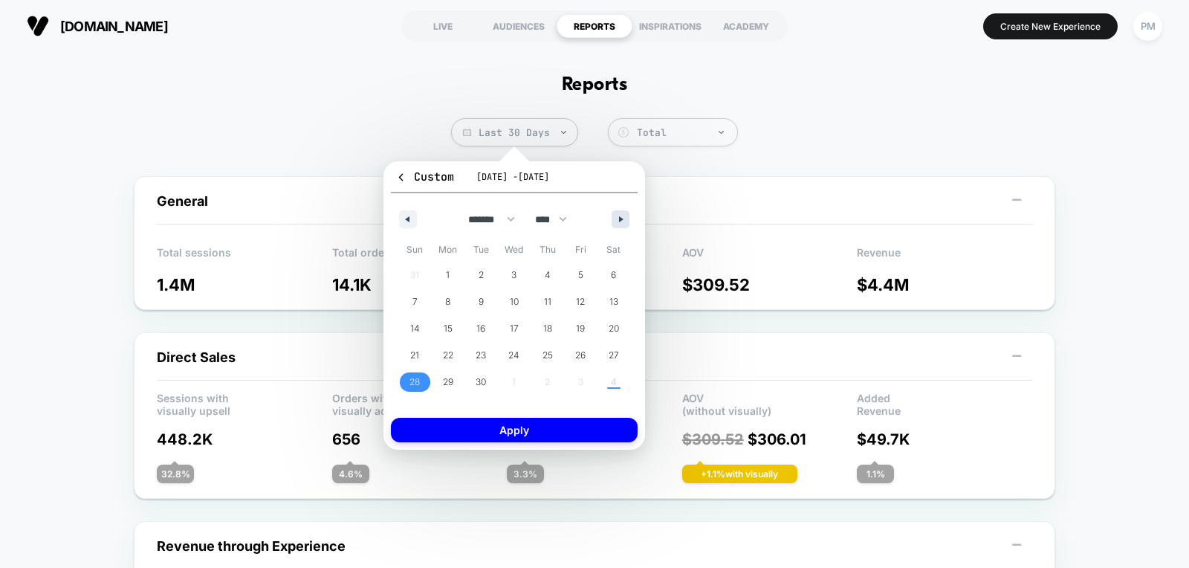
click at [615, 215] on button "button" at bounding box center [621, 219] width 18 height 18
click at [614, 280] on span "4" at bounding box center [614, 275] width 6 height 27
select select "*"
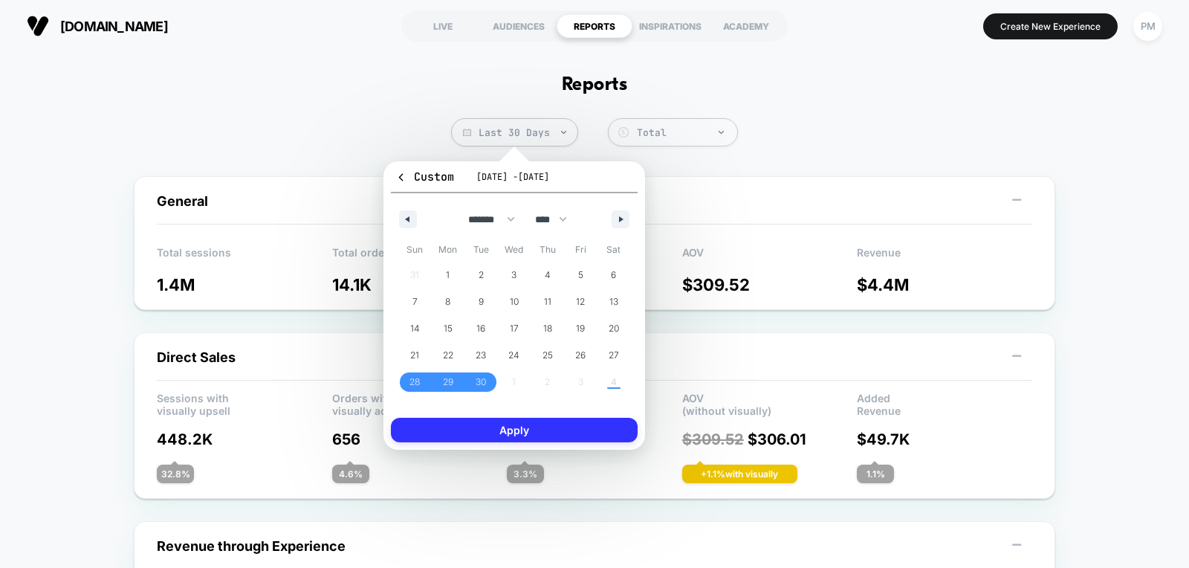
click at [560, 427] on button "Apply" at bounding box center [514, 430] width 247 height 25
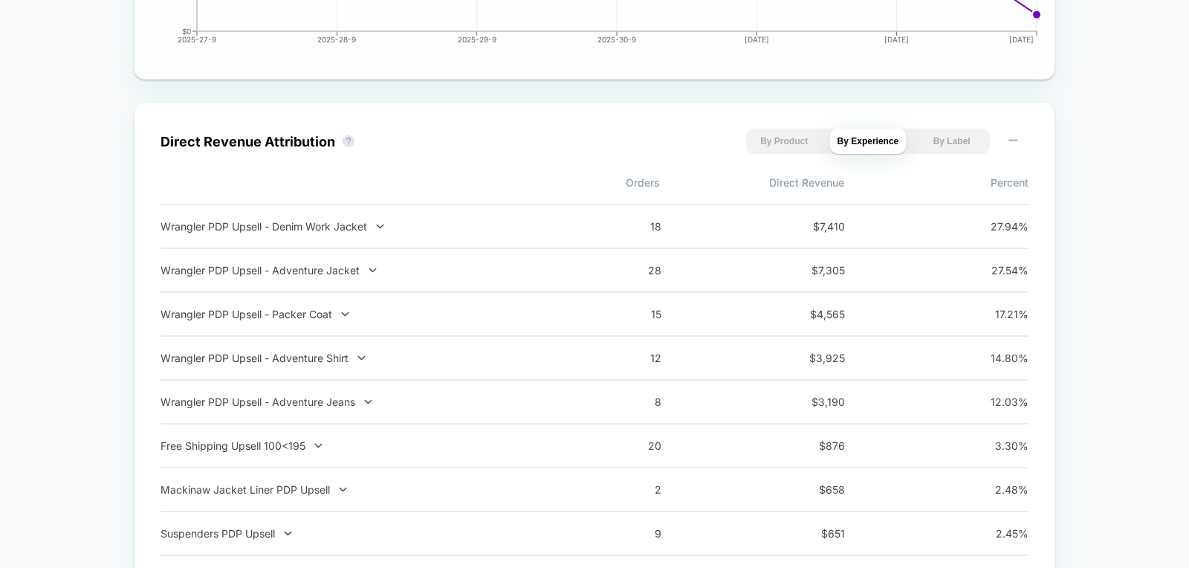
scroll to position [965, 0]
